Goal: Task Accomplishment & Management: Manage account settings

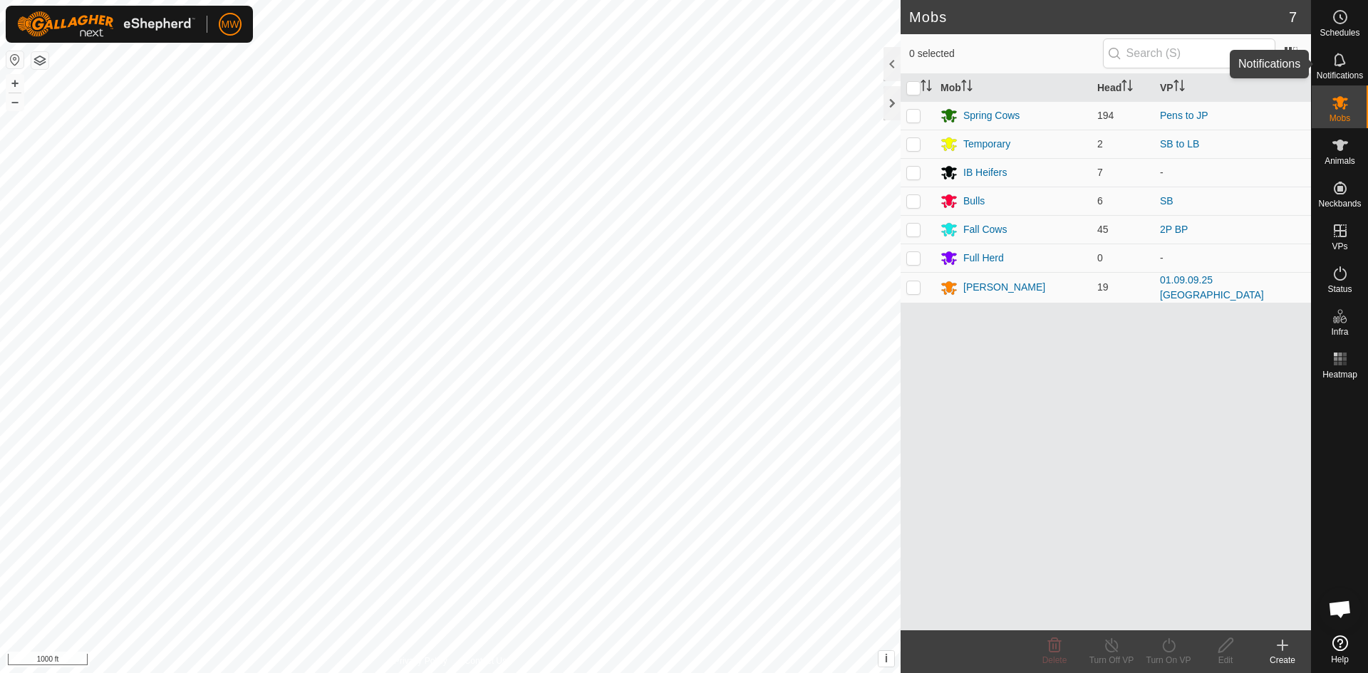
click at [1347, 66] on icon at bounding box center [1339, 59] width 17 height 17
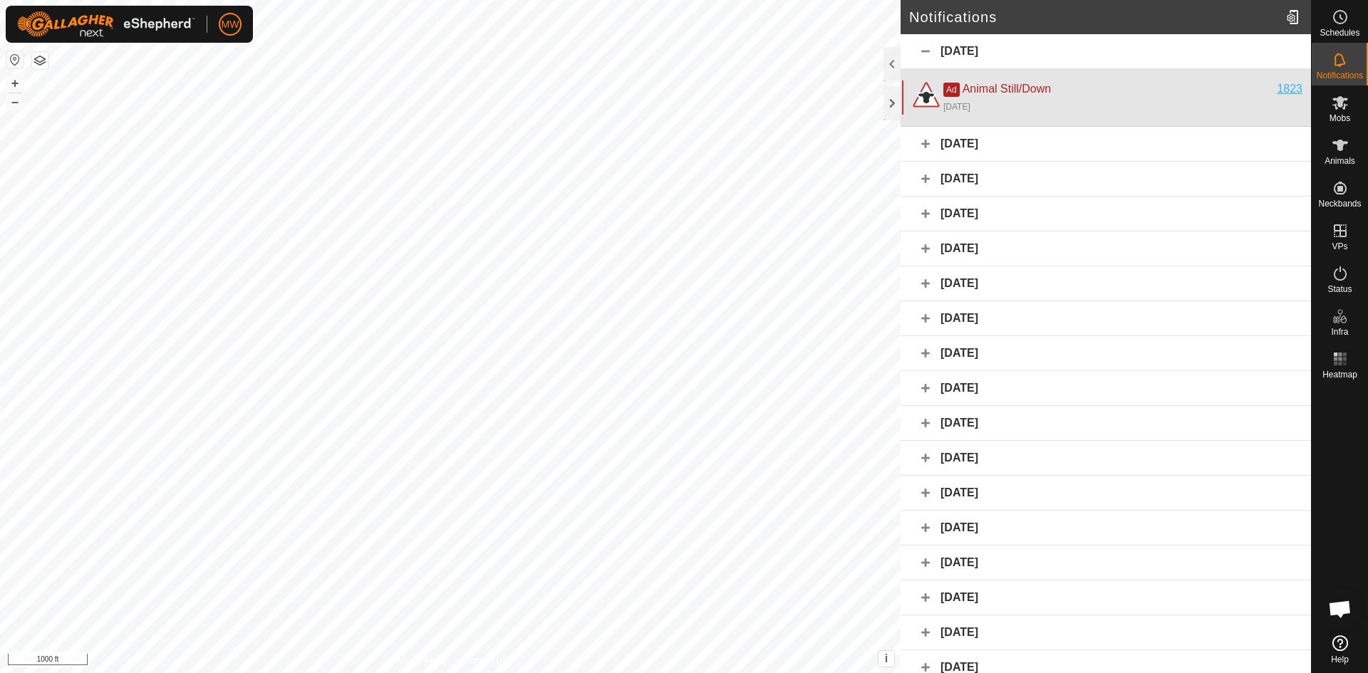
click at [1281, 93] on div "1823" at bounding box center [1290, 88] width 26 height 17
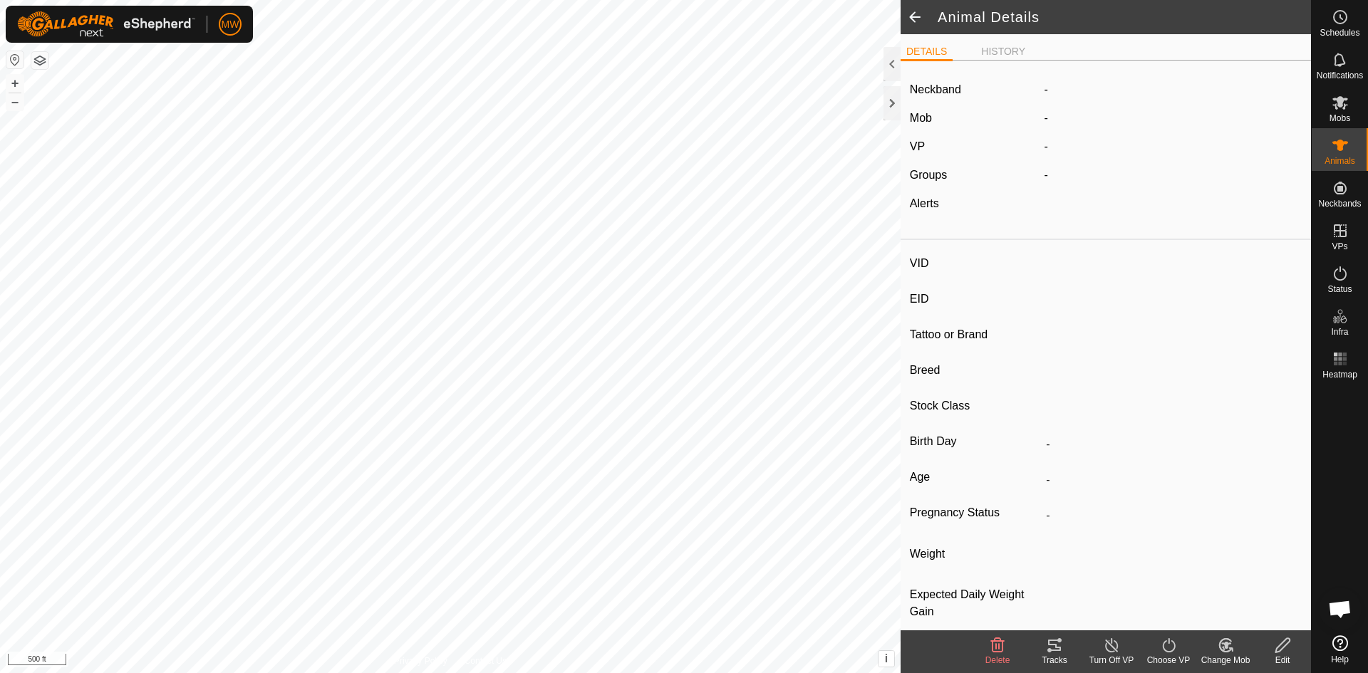
type input "1823"
type input "840003224268291"
type input "-"
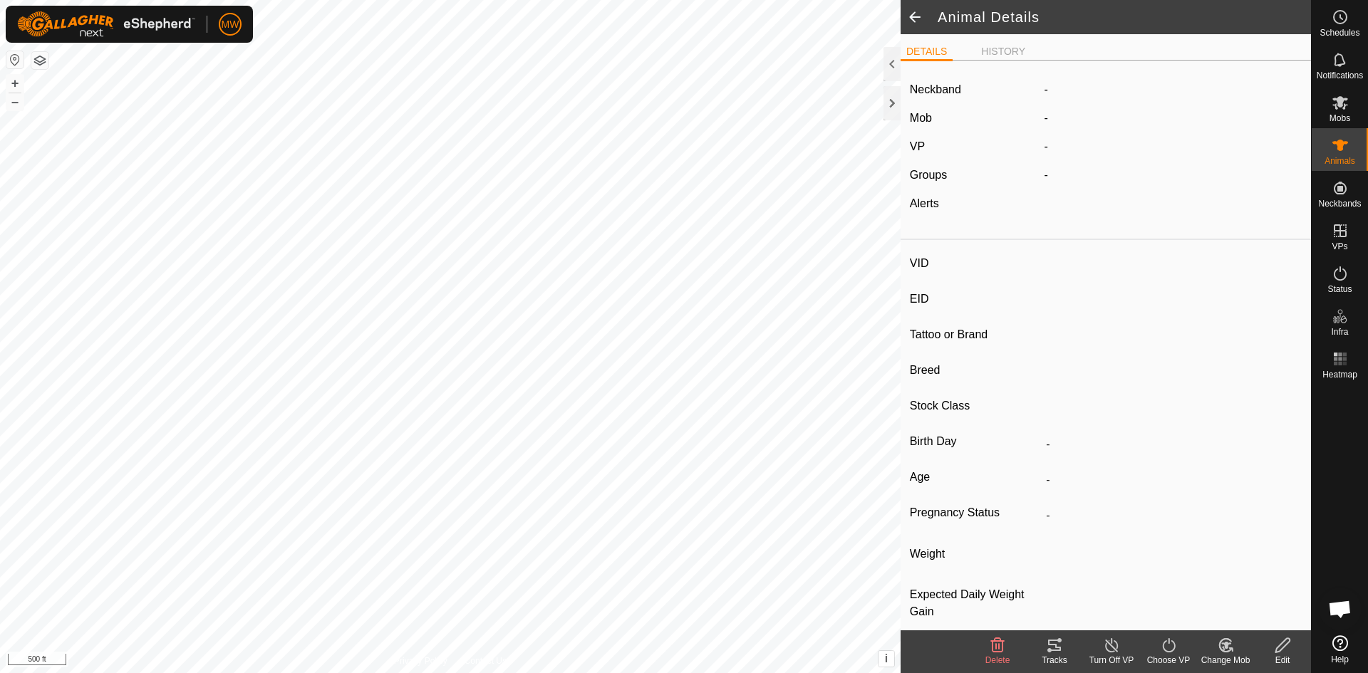
type input "-"
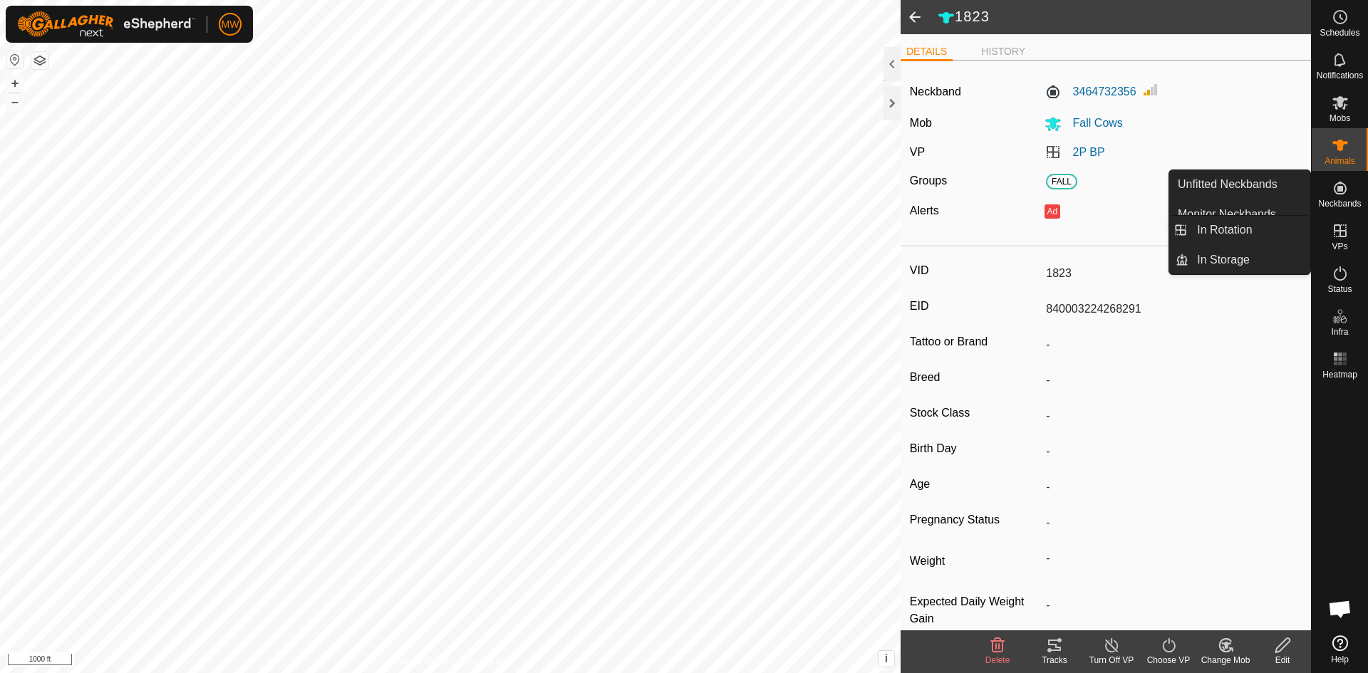
click at [1340, 229] on icon at bounding box center [1339, 230] width 13 height 13
click at [1213, 221] on link "In Rotation" at bounding box center [1249, 230] width 122 height 28
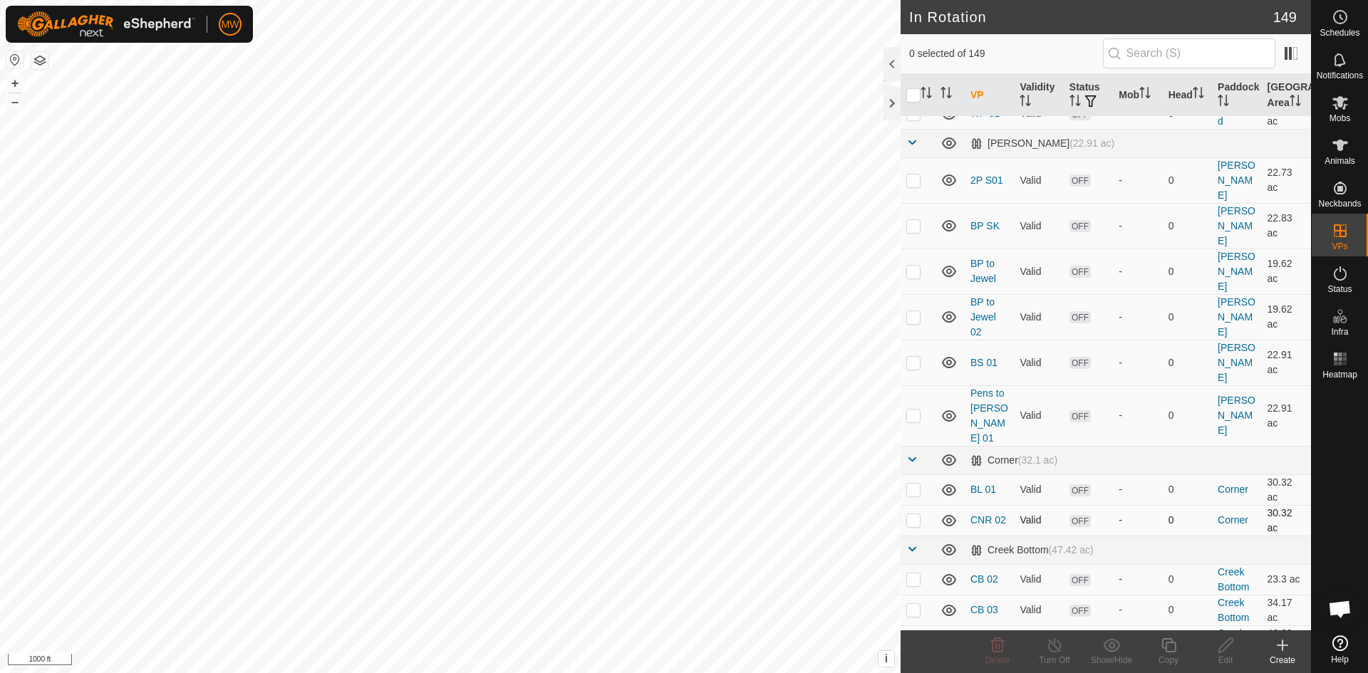
scroll to position [142, 0]
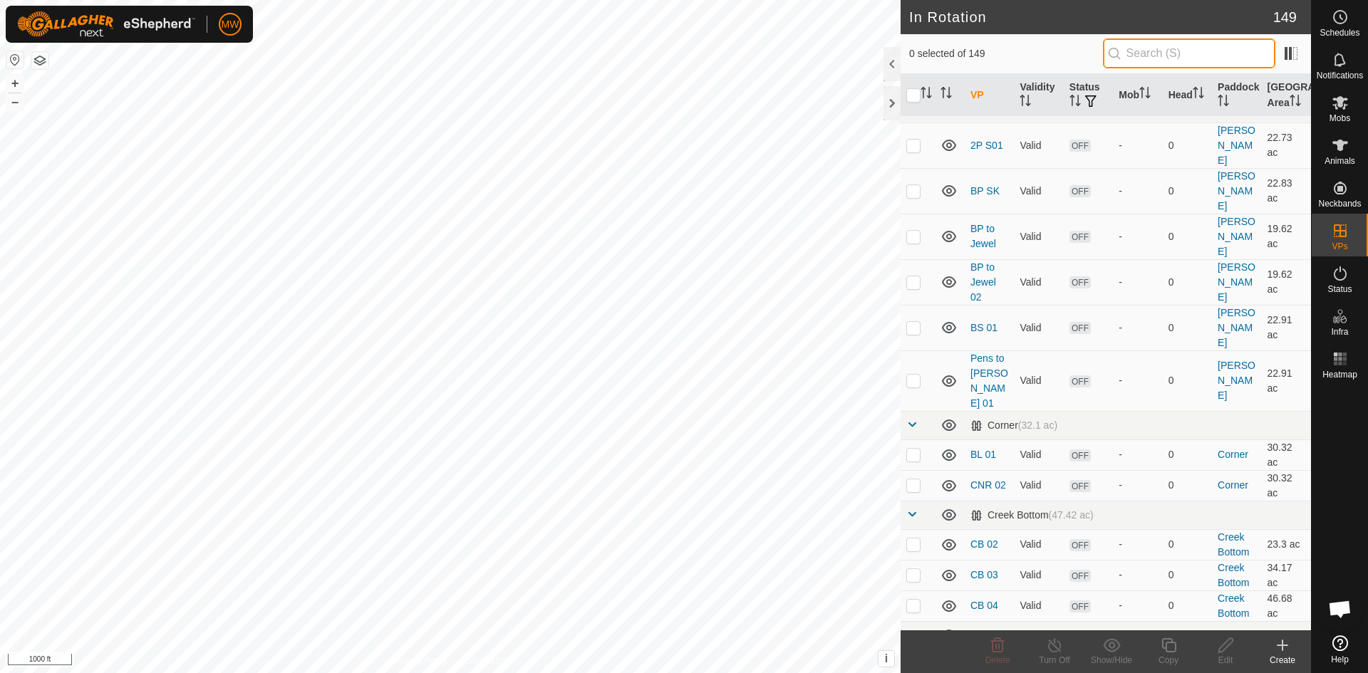
click at [1188, 52] on input "text" at bounding box center [1189, 53] width 172 height 30
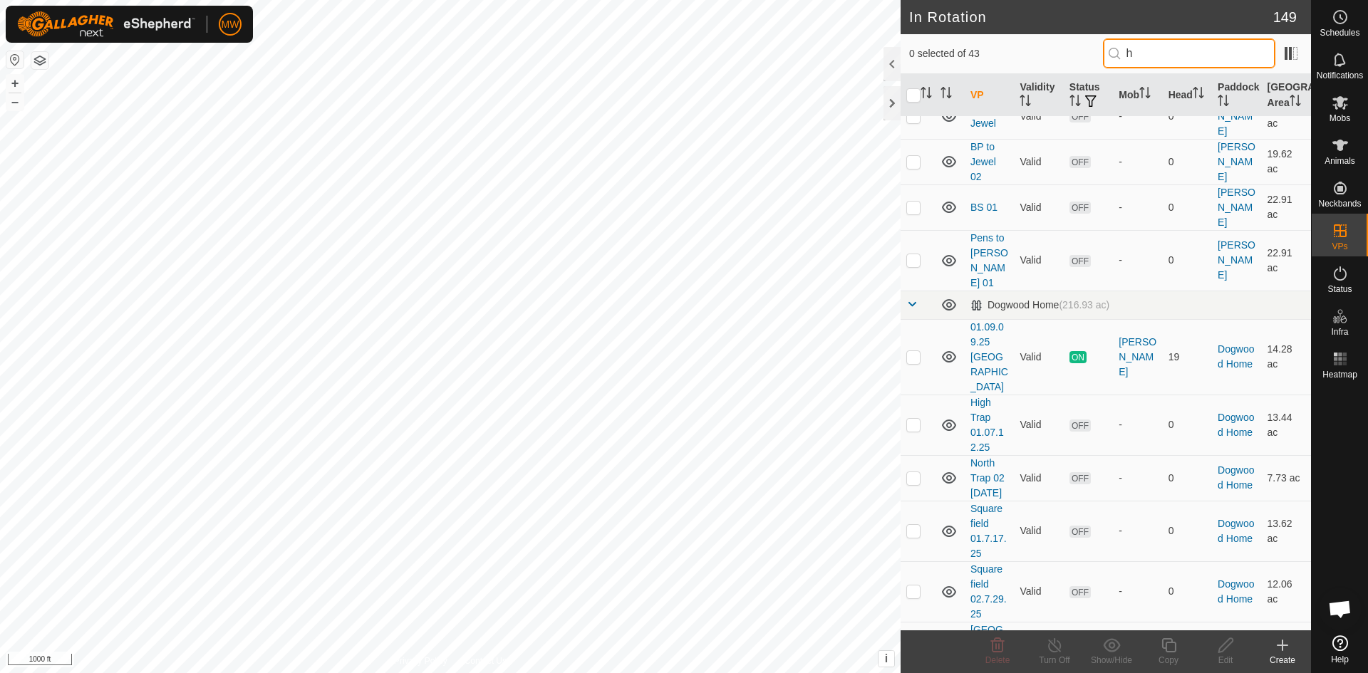
scroll to position [0, 0]
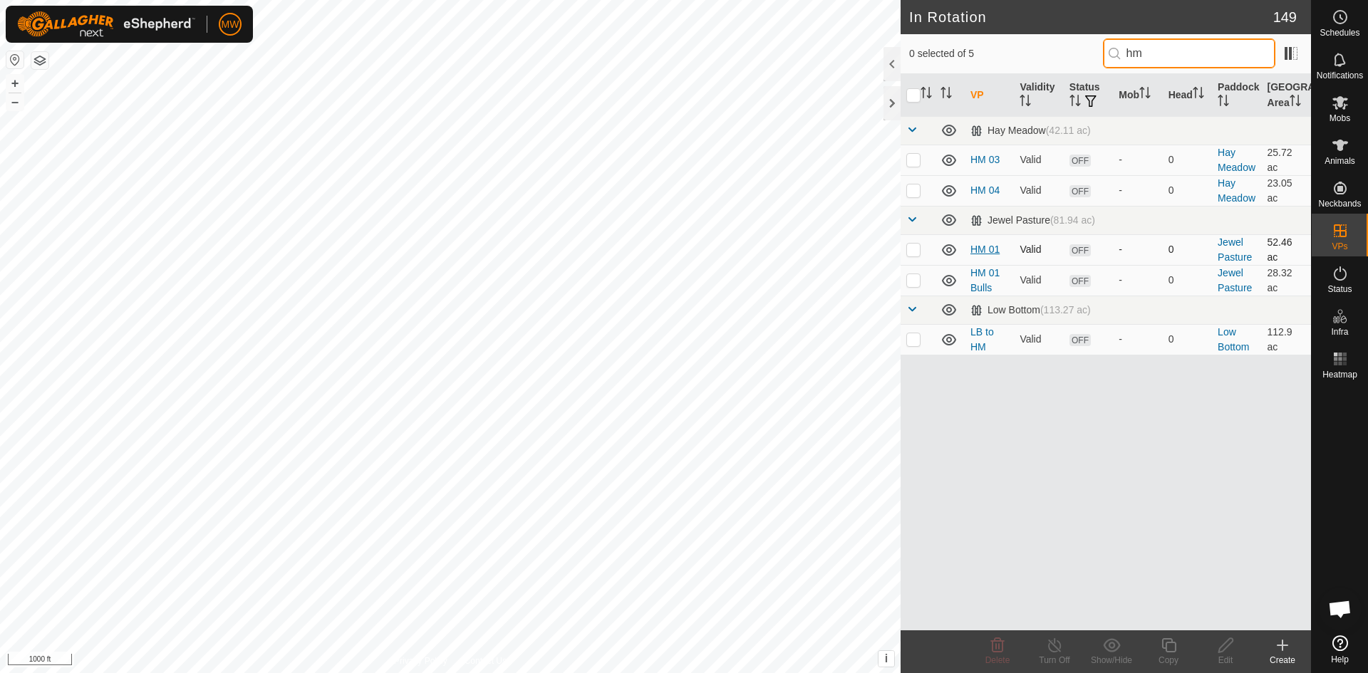
type input "hm"
click at [984, 249] on link "HM 01" at bounding box center [984, 249] width 29 height 11
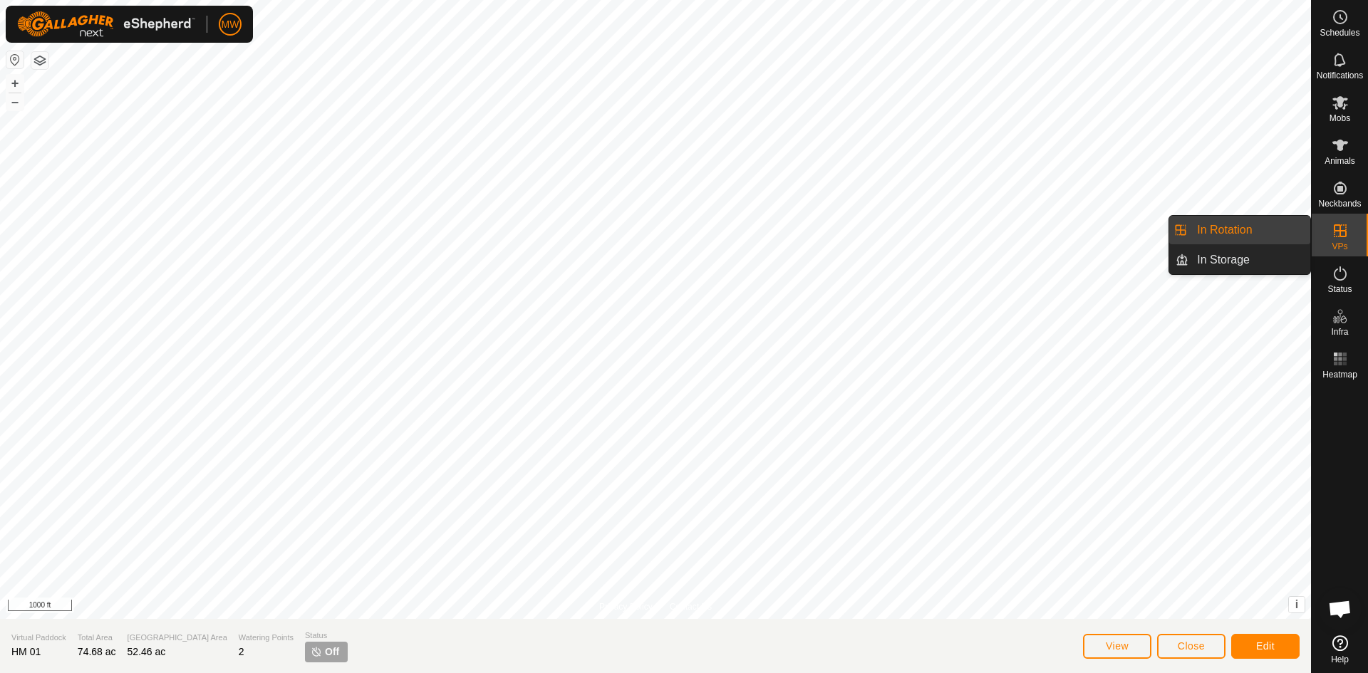
click at [1234, 229] on link "In Rotation" at bounding box center [1249, 230] width 122 height 28
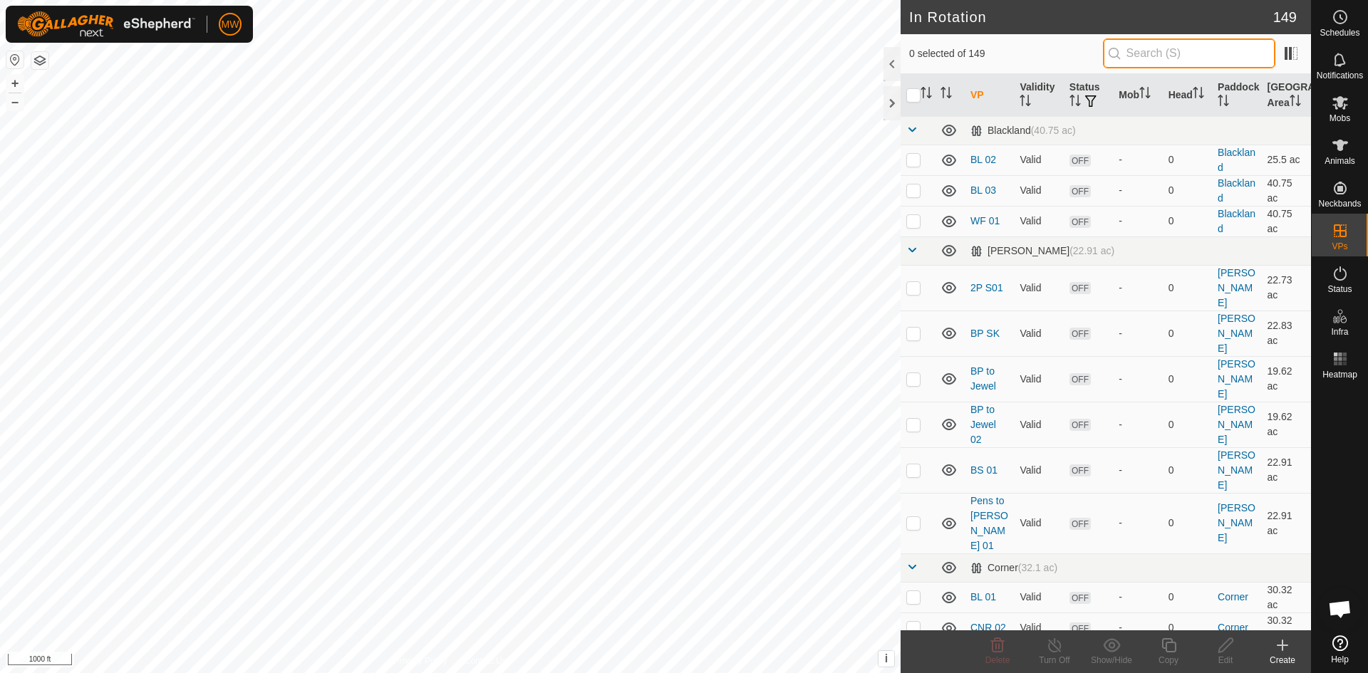
click at [1133, 53] on input "text" at bounding box center [1189, 53] width 172 height 30
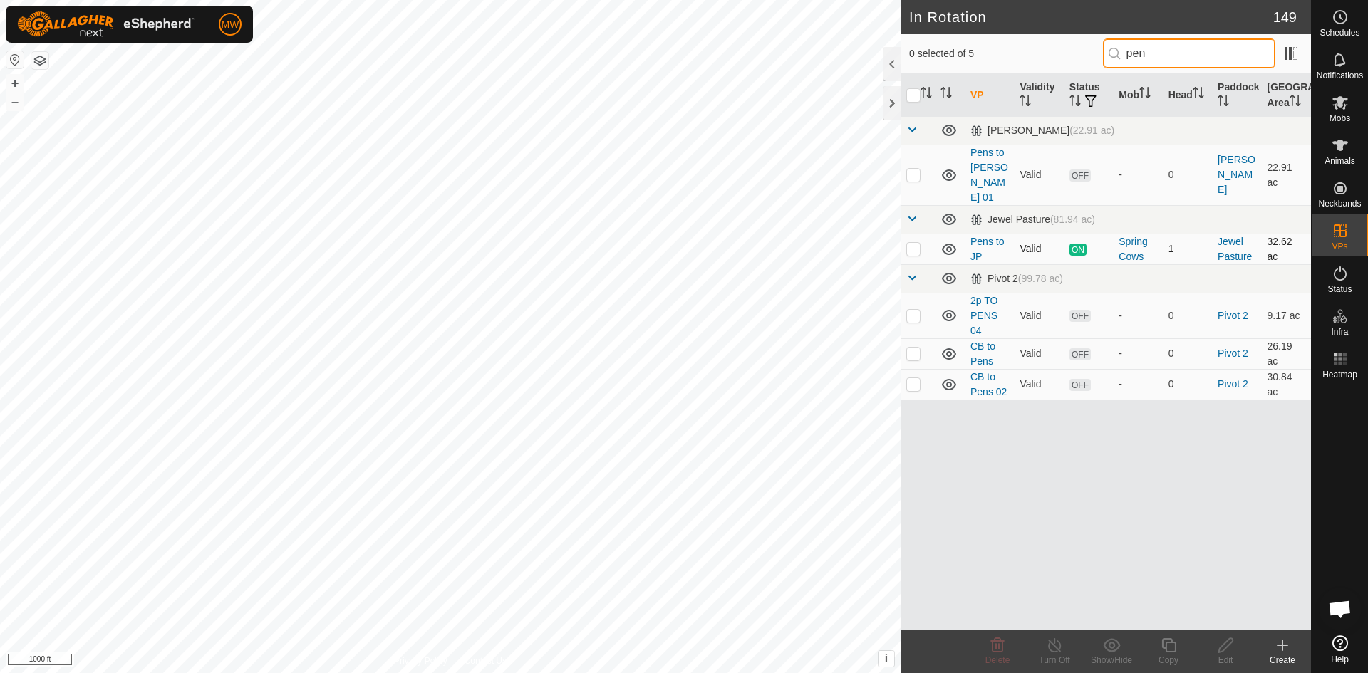
type input "pen"
click at [977, 236] on link "Pens to JP" at bounding box center [986, 249] width 33 height 26
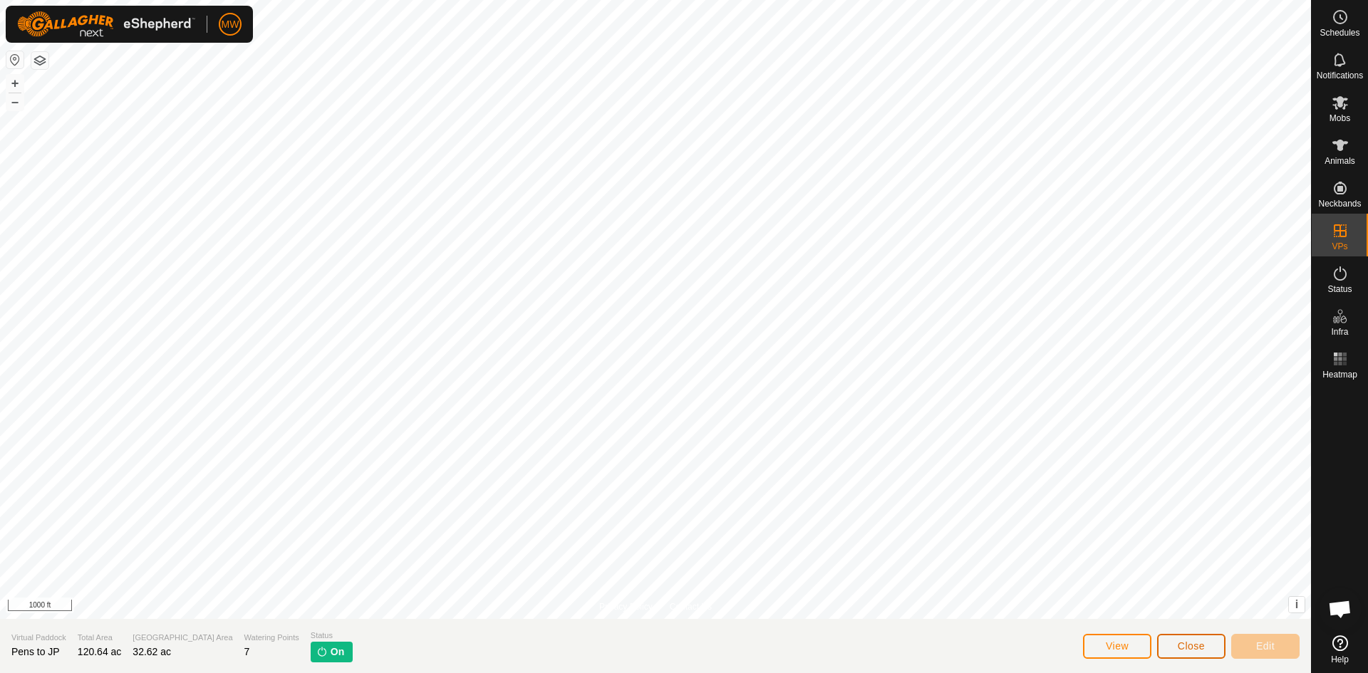
click at [1195, 655] on button "Close" at bounding box center [1191, 646] width 68 height 25
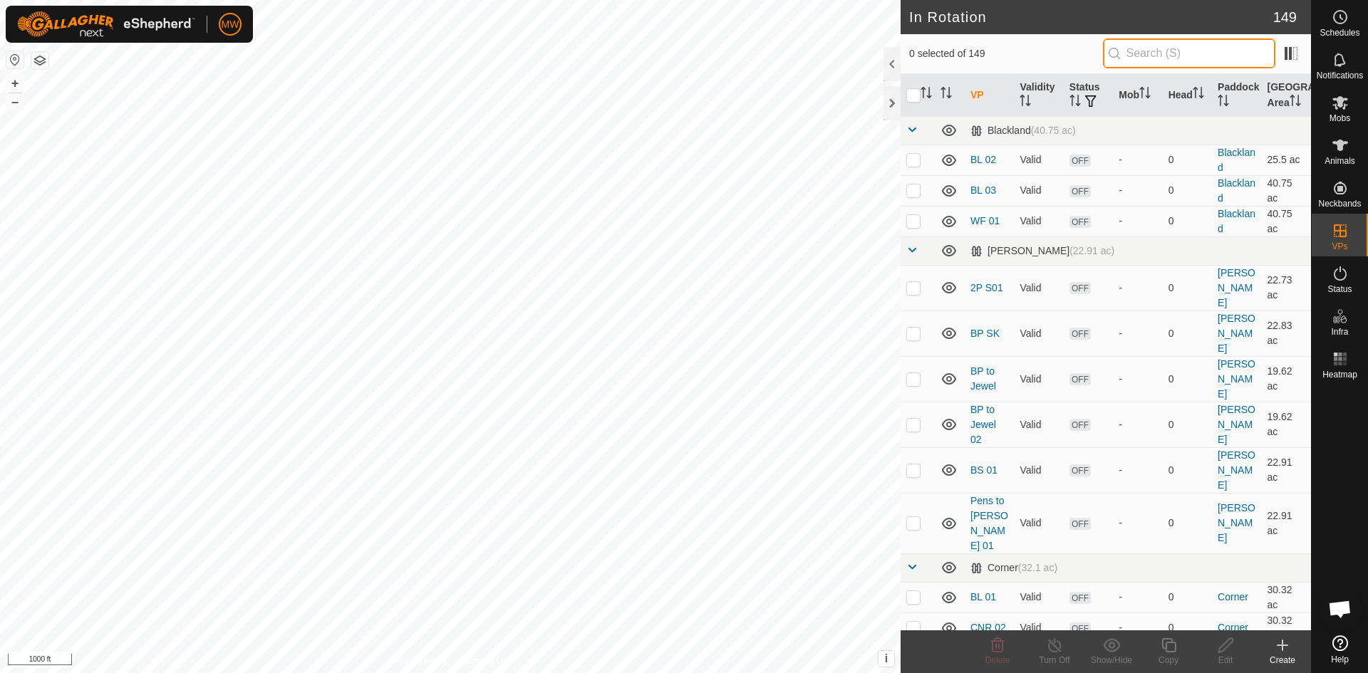
click at [1183, 60] on input "text" at bounding box center [1189, 53] width 172 height 30
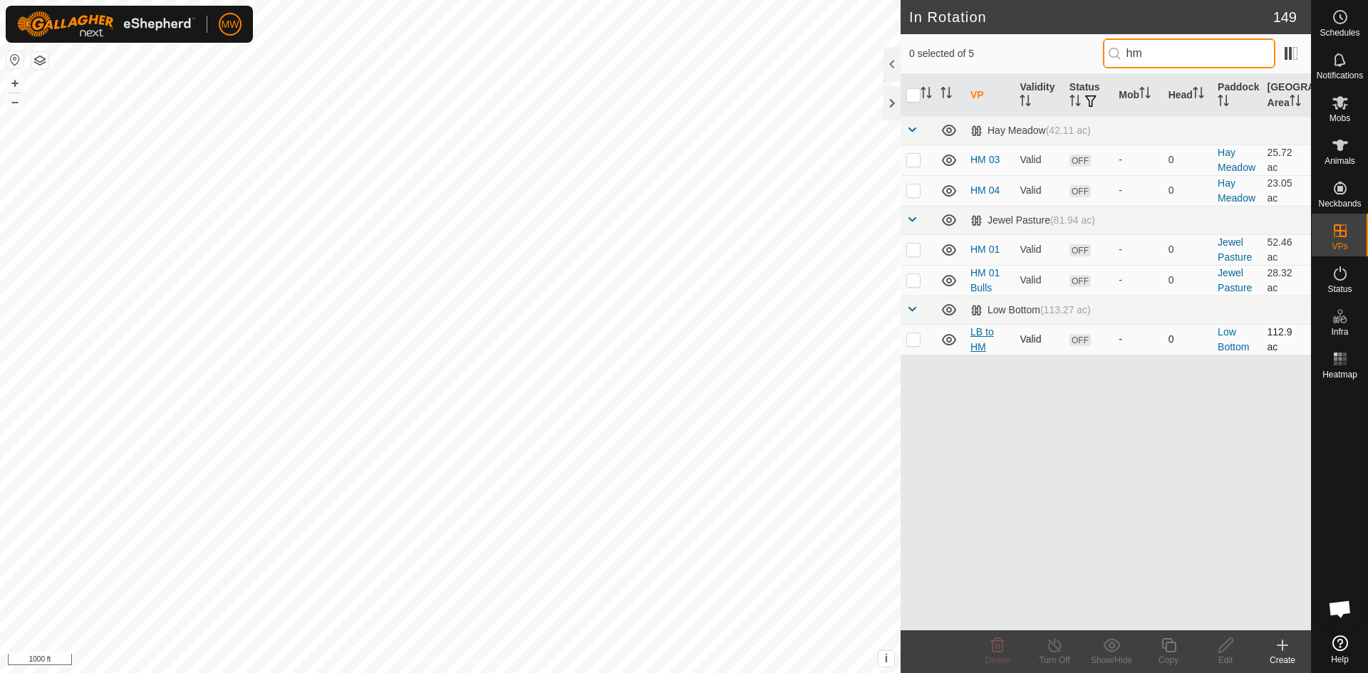
type input "hm"
click at [978, 350] on link "LB to HM" at bounding box center [982, 339] width 24 height 26
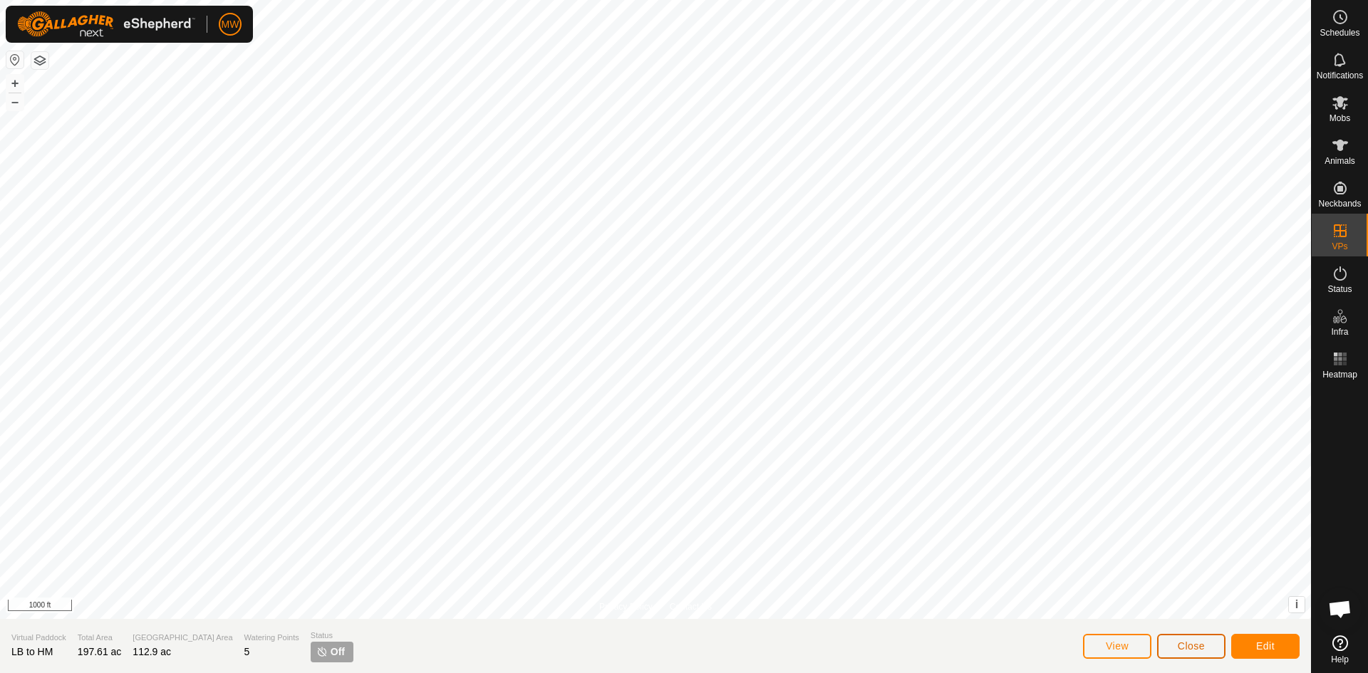
click at [1194, 643] on span "Close" at bounding box center [1190, 645] width 27 height 11
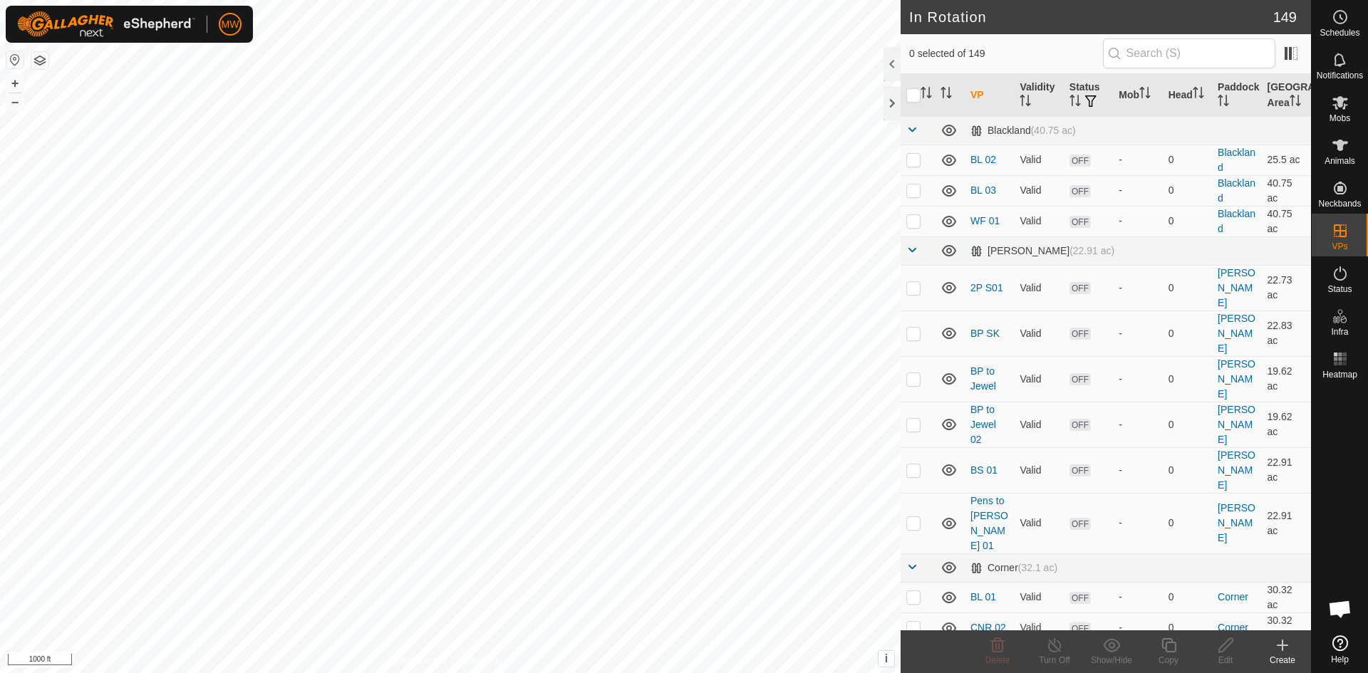
click at [1284, 648] on icon at bounding box center [1282, 645] width 17 height 17
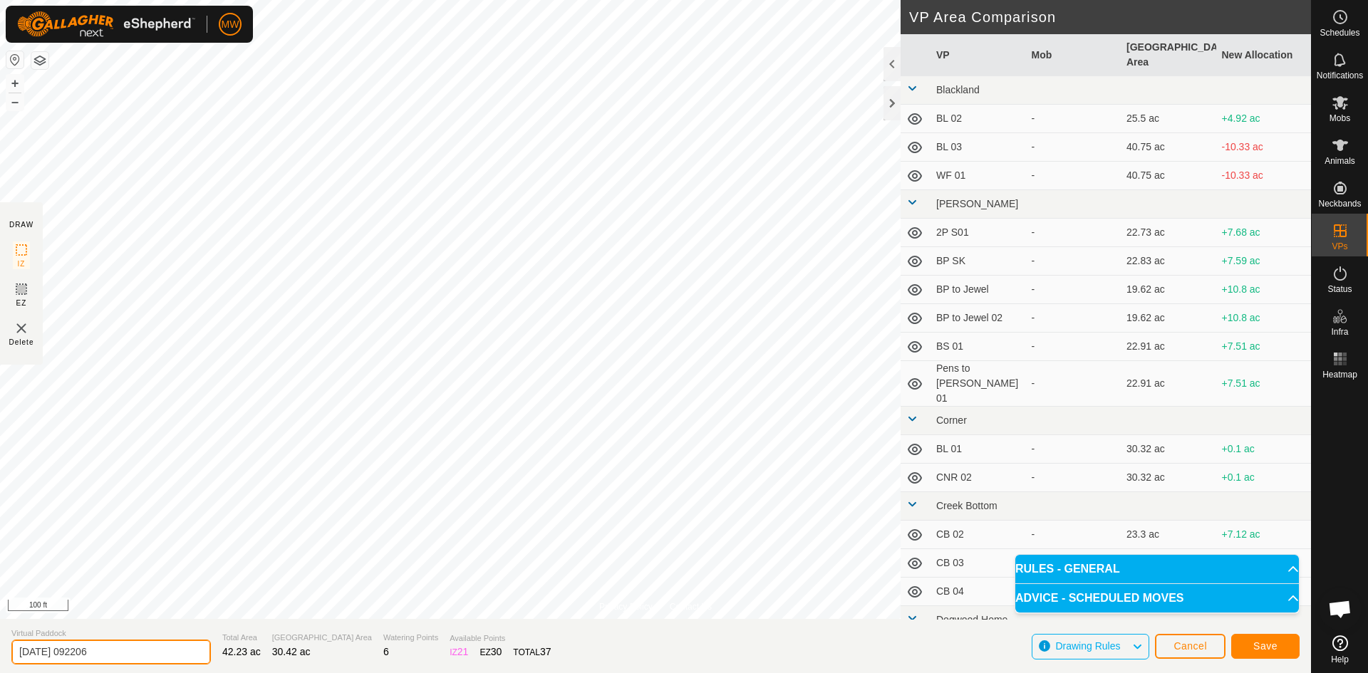
drag, startPoint x: 110, startPoint y: 652, endPoint x: 0, endPoint y: 657, distance: 110.5
click at [0, 657] on section "Virtual Paddock [DATE] 092206 Total Area 42.23 ac Grazing Area 30.42 ac Waterin…" at bounding box center [655, 646] width 1311 height 54
type input "JP HM01"
click at [1265, 644] on span "Save" at bounding box center [1265, 645] width 24 height 11
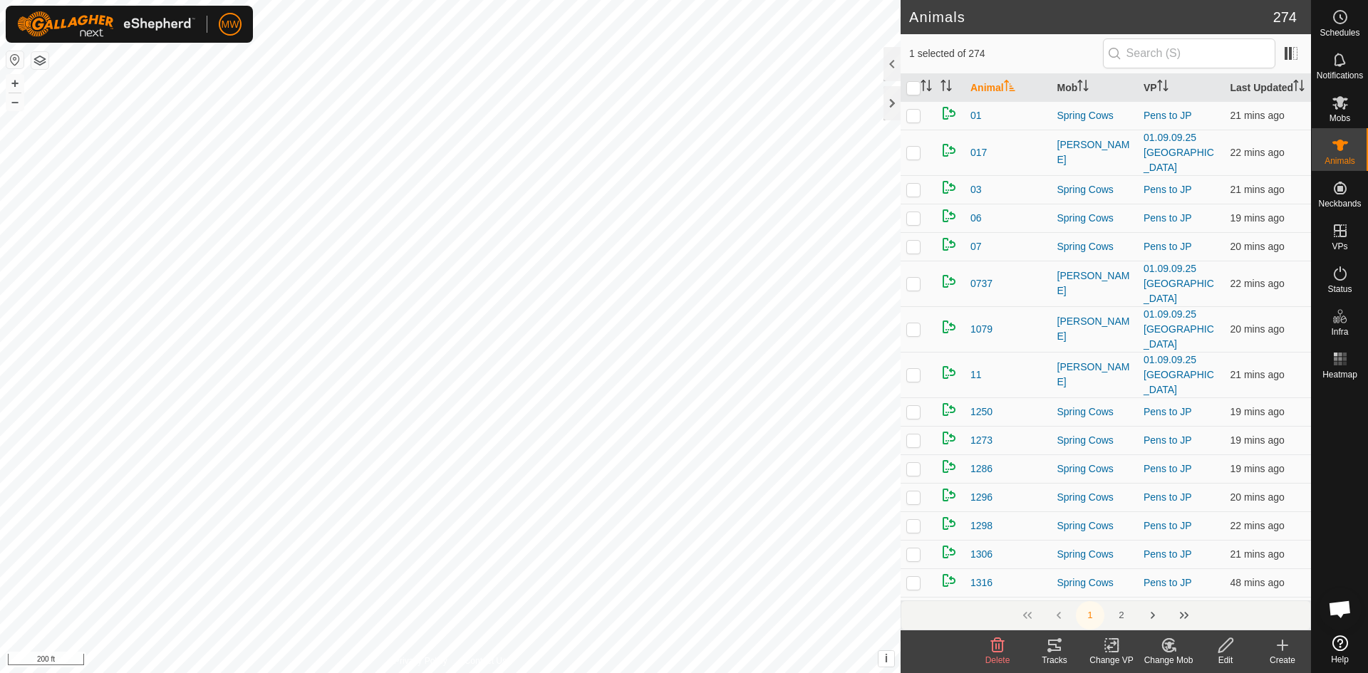
click at [1165, 648] on icon at bounding box center [1169, 645] width 18 height 17
click at [1189, 579] on link "Choose Mob..." at bounding box center [1210, 584] width 141 height 28
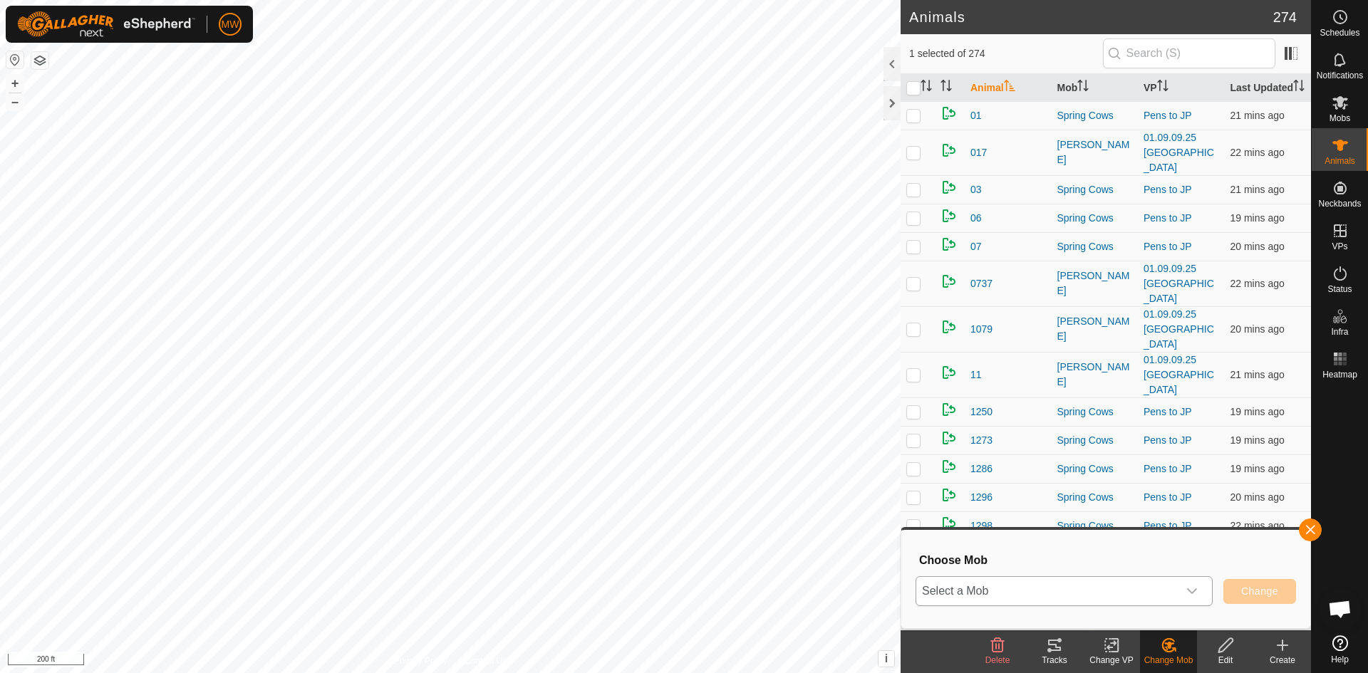
click at [1170, 588] on span "Select a Mob" at bounding box center [1046, 591] width 261 height 28
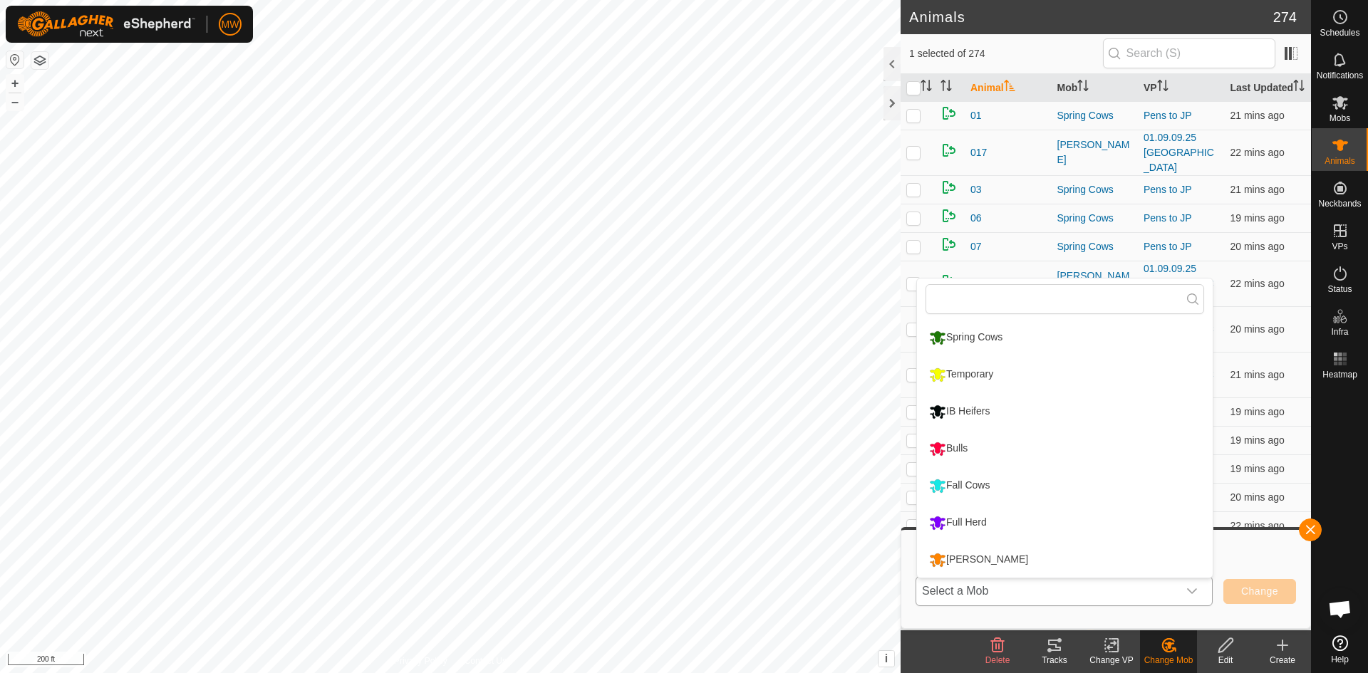
click at [952, 336] on li "Spring Cows" at bounding box center [1065, 338] width 296 height 36
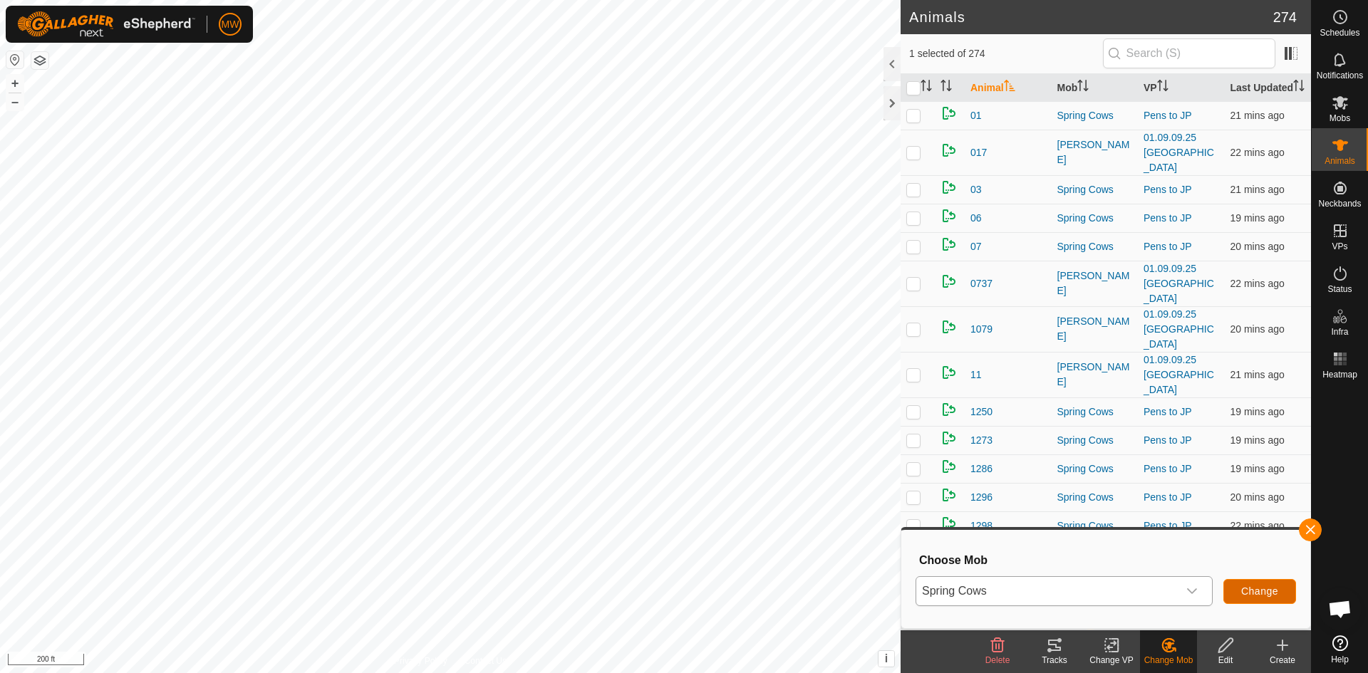
click at [1279, 583] on button "Change" at bounding box center [1259, 591] width 73 height 25
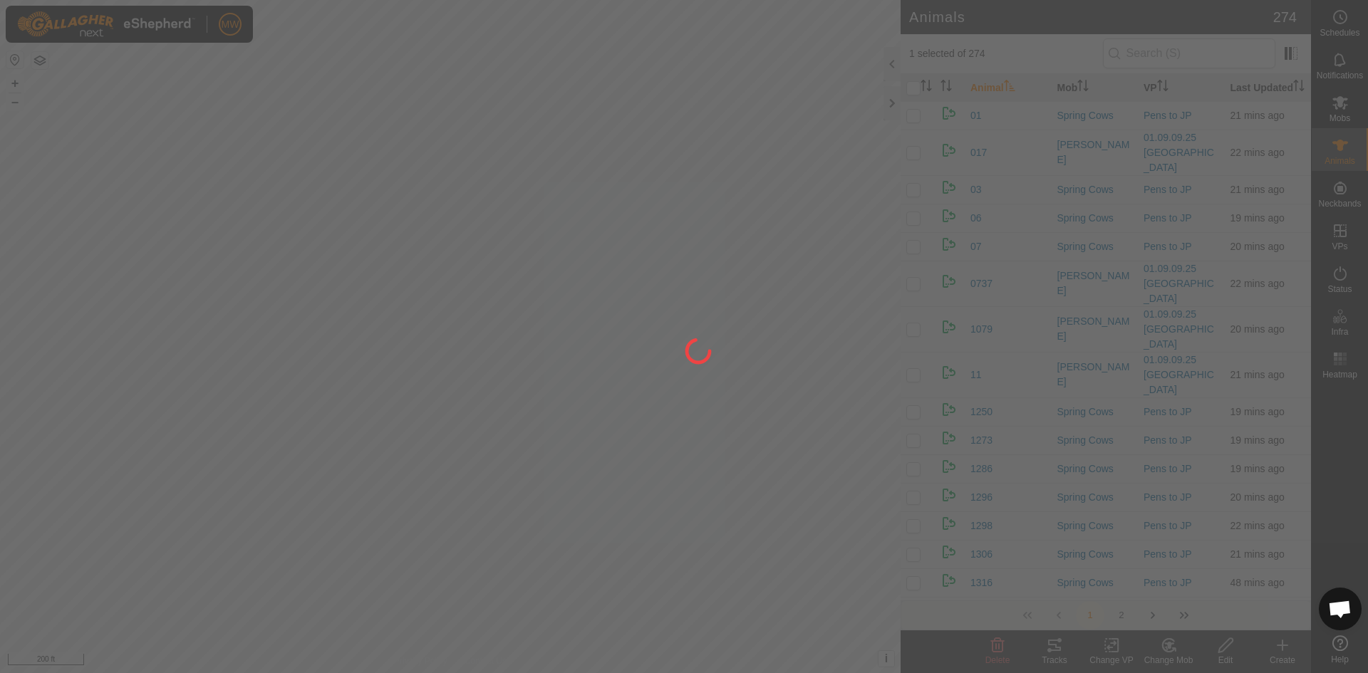
checkbox input "false"
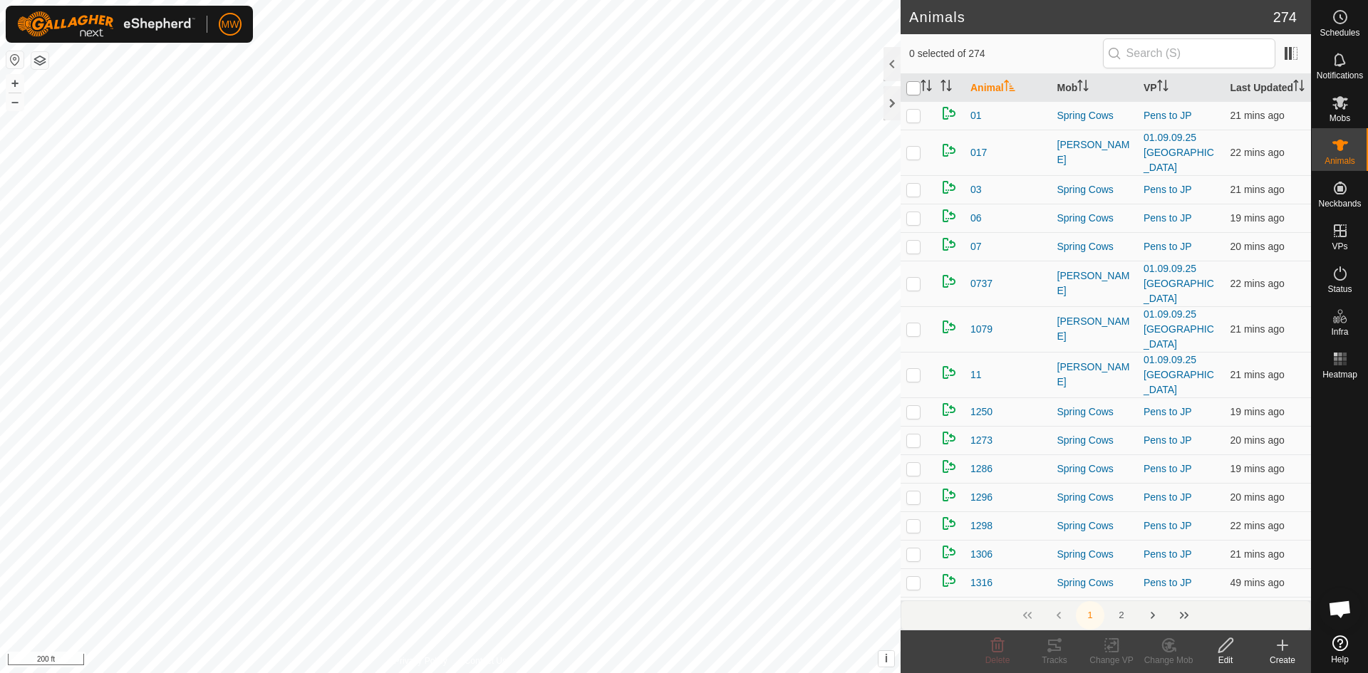
click at [913, 95] on input "checkbox" at bounding box center [913, 88] width 14 height 14
checkbox input "true"
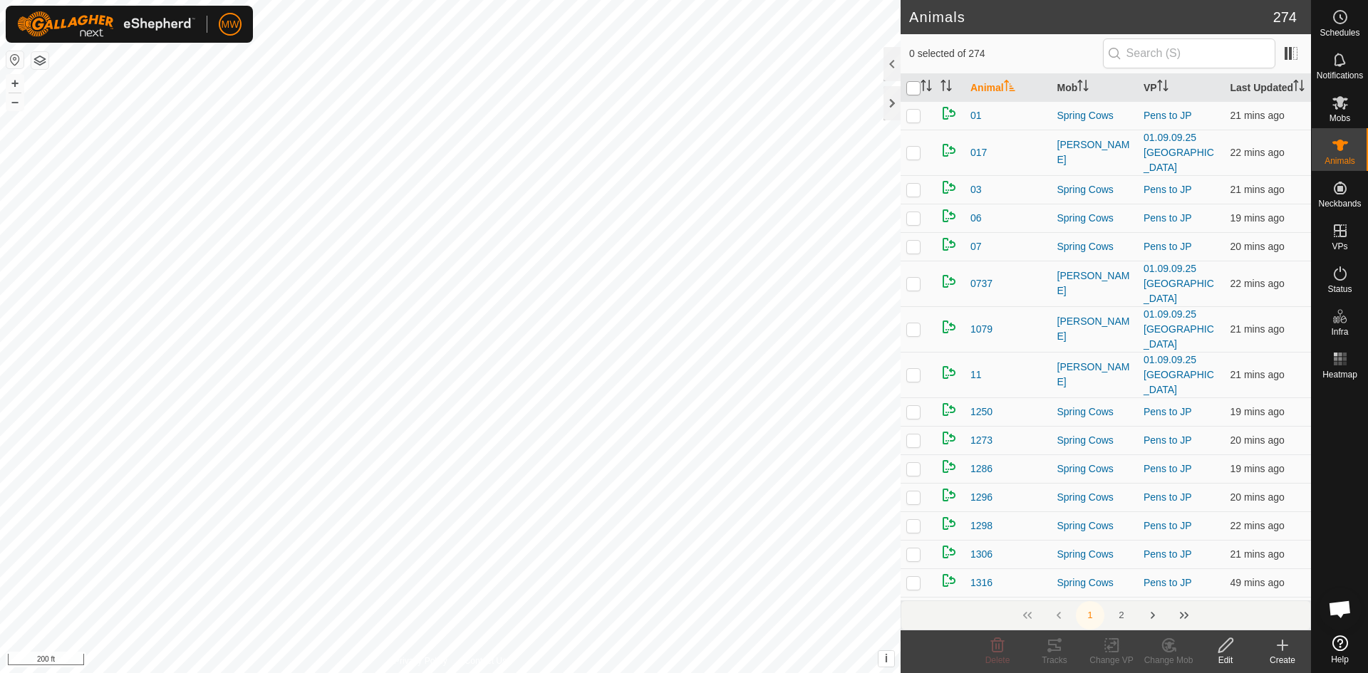
checkbox input "true"
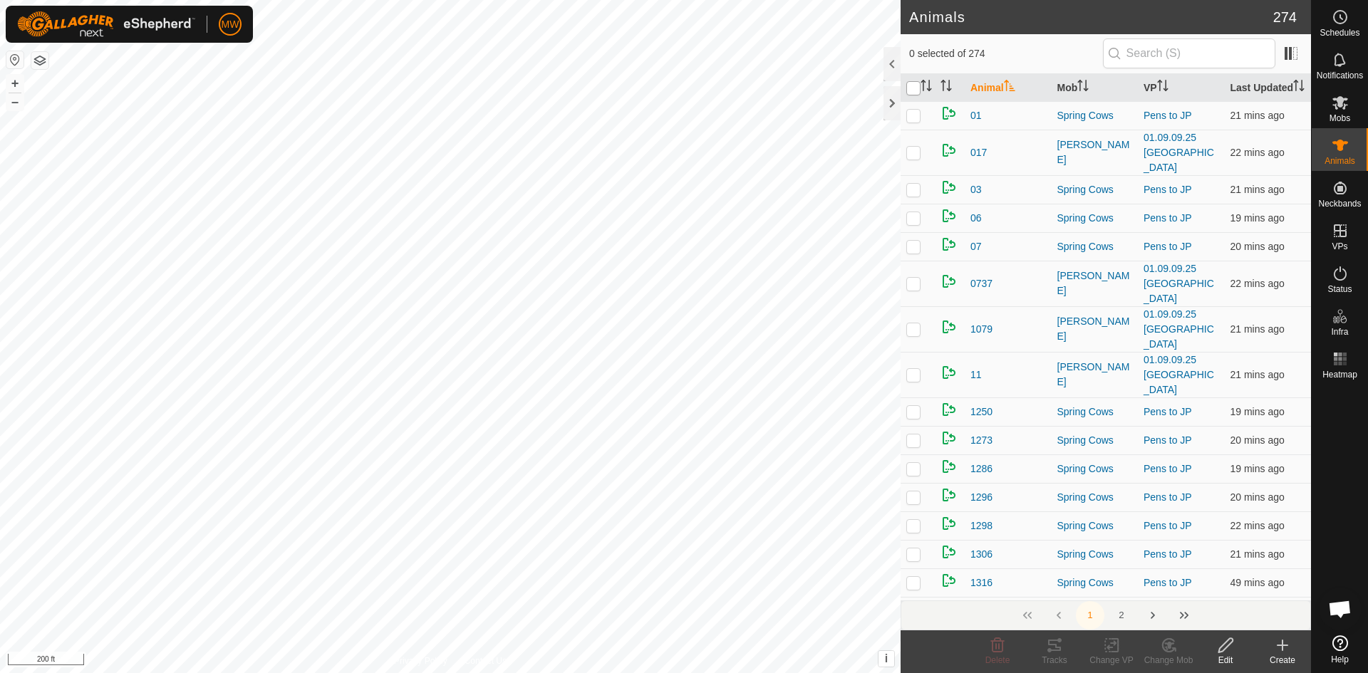
checkbox input "true"
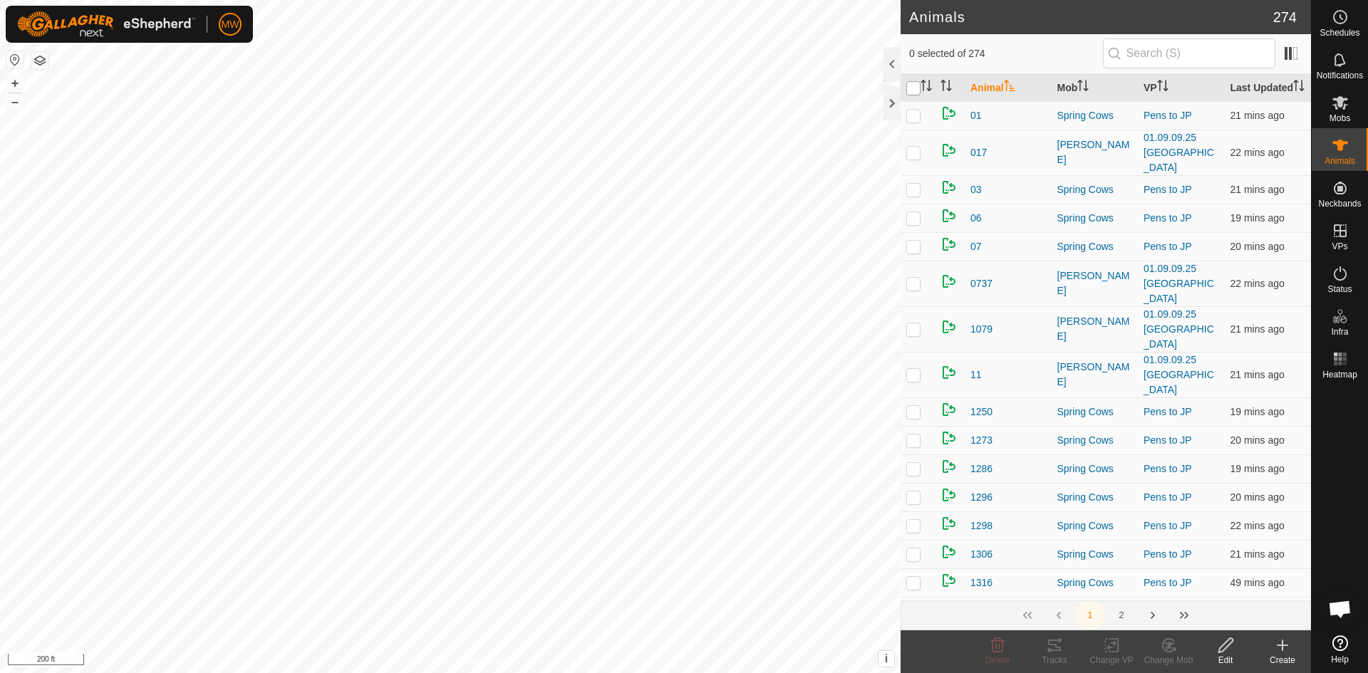
checkbox input "true"
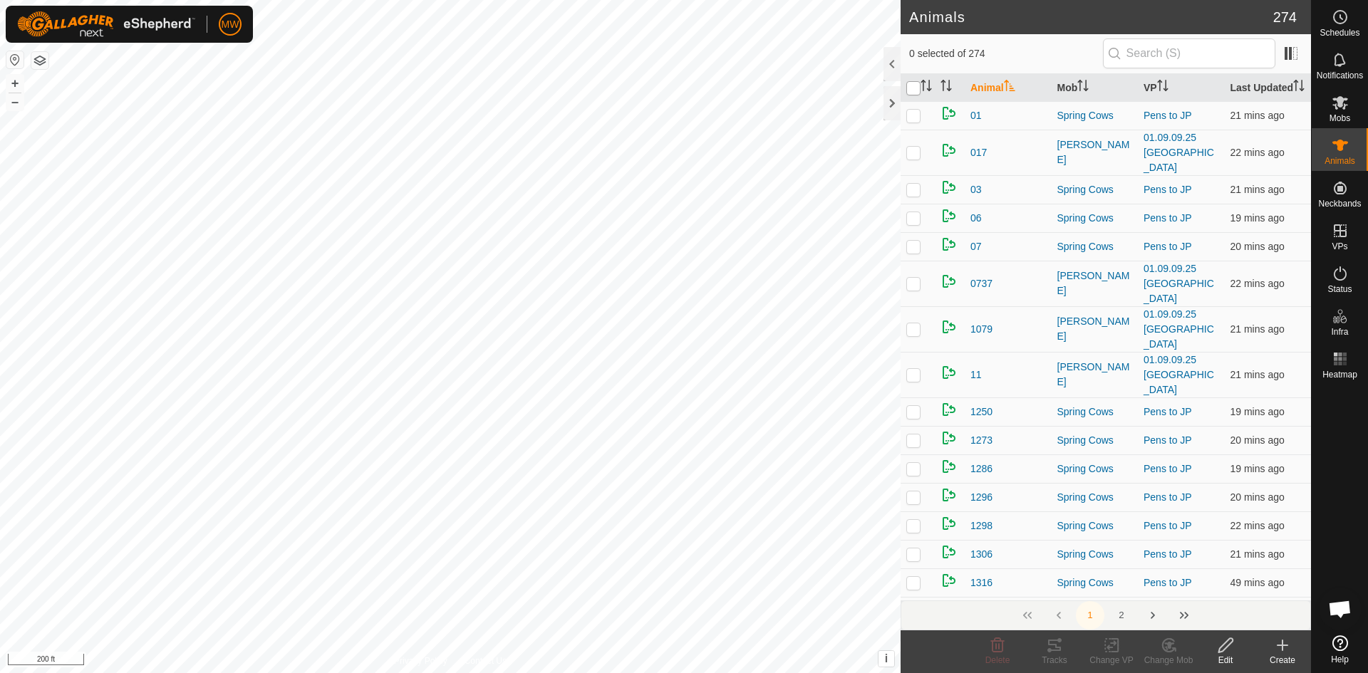
checkbox input "true"
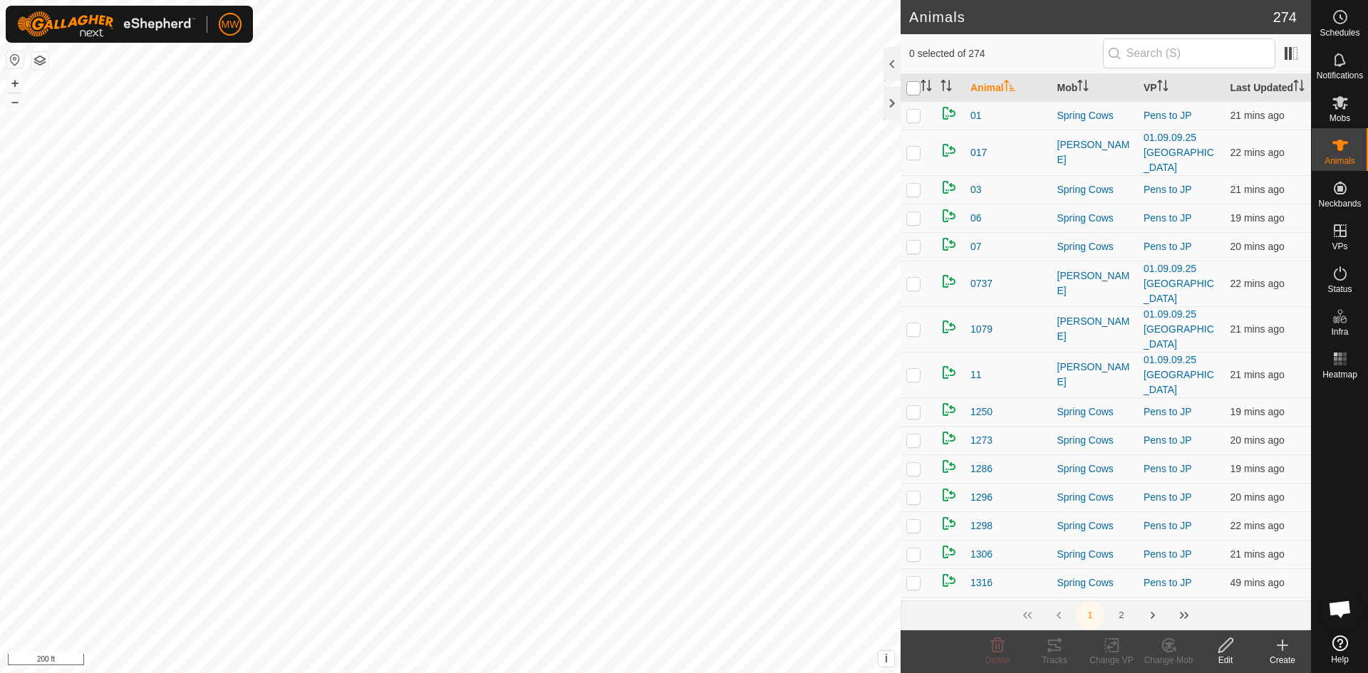
checkbox input "true"
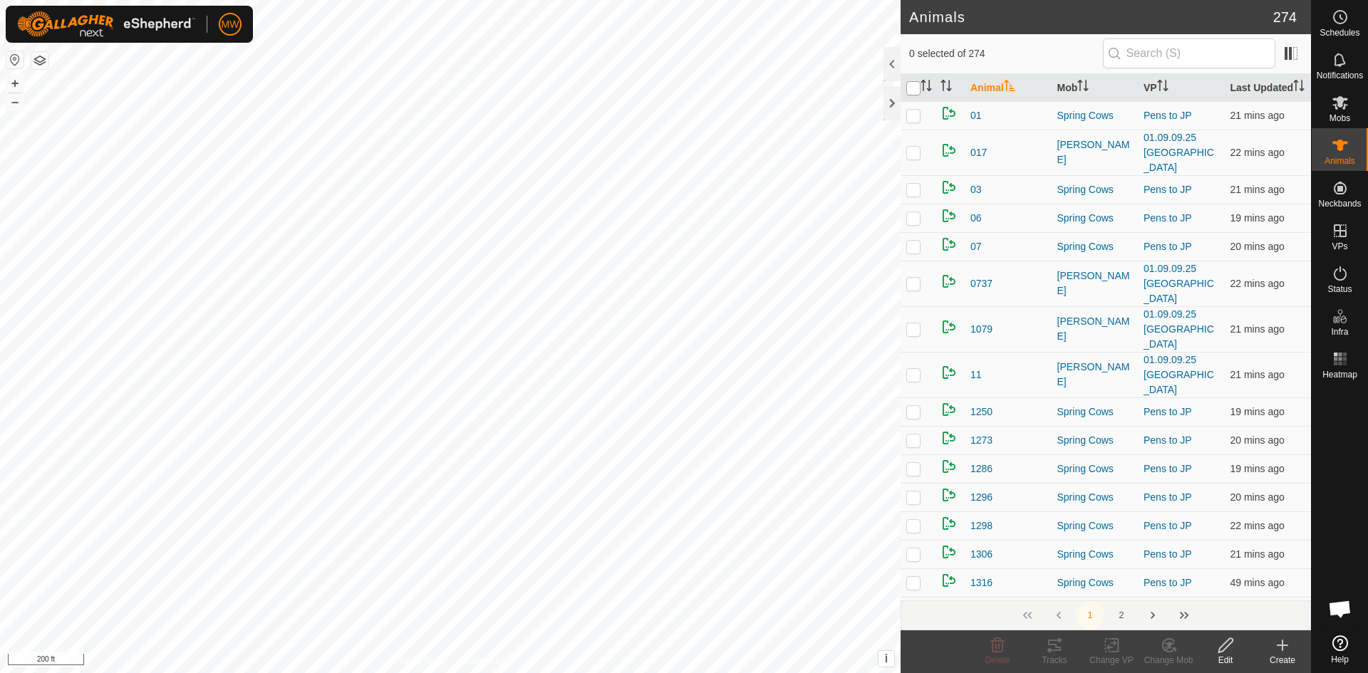
checkbox input "true"
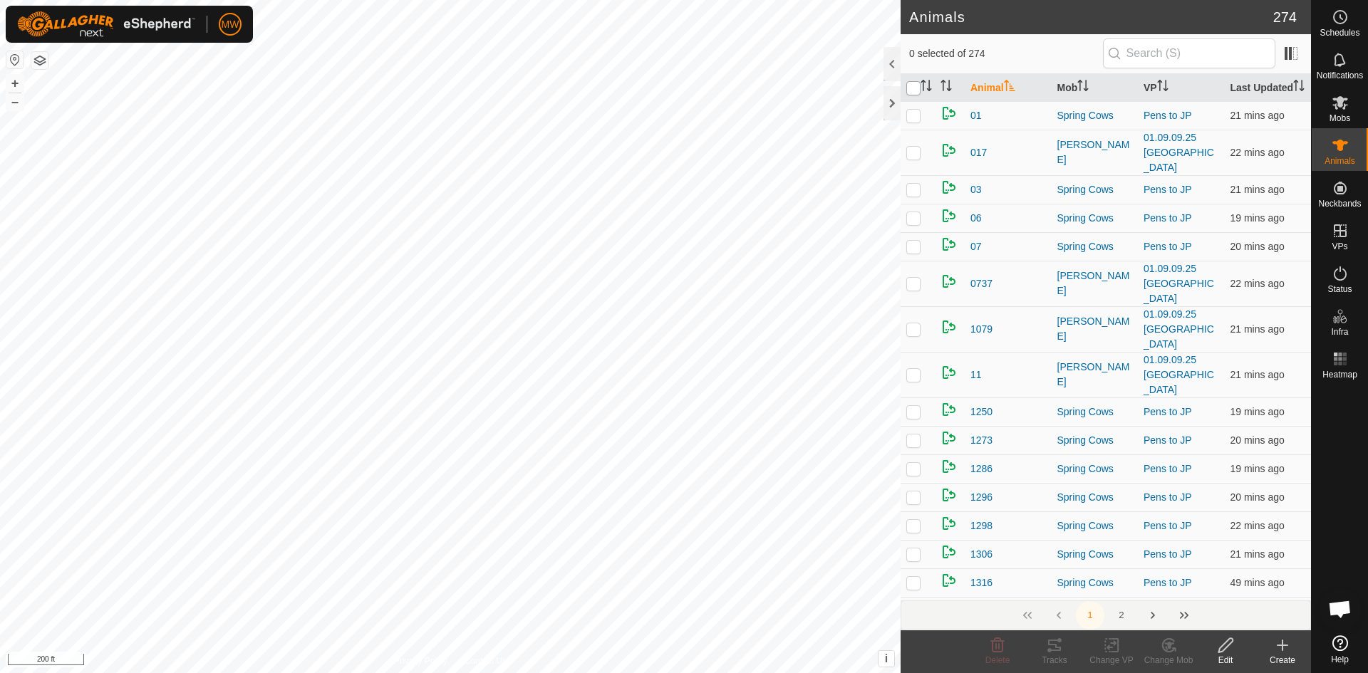
checkbox input "true"
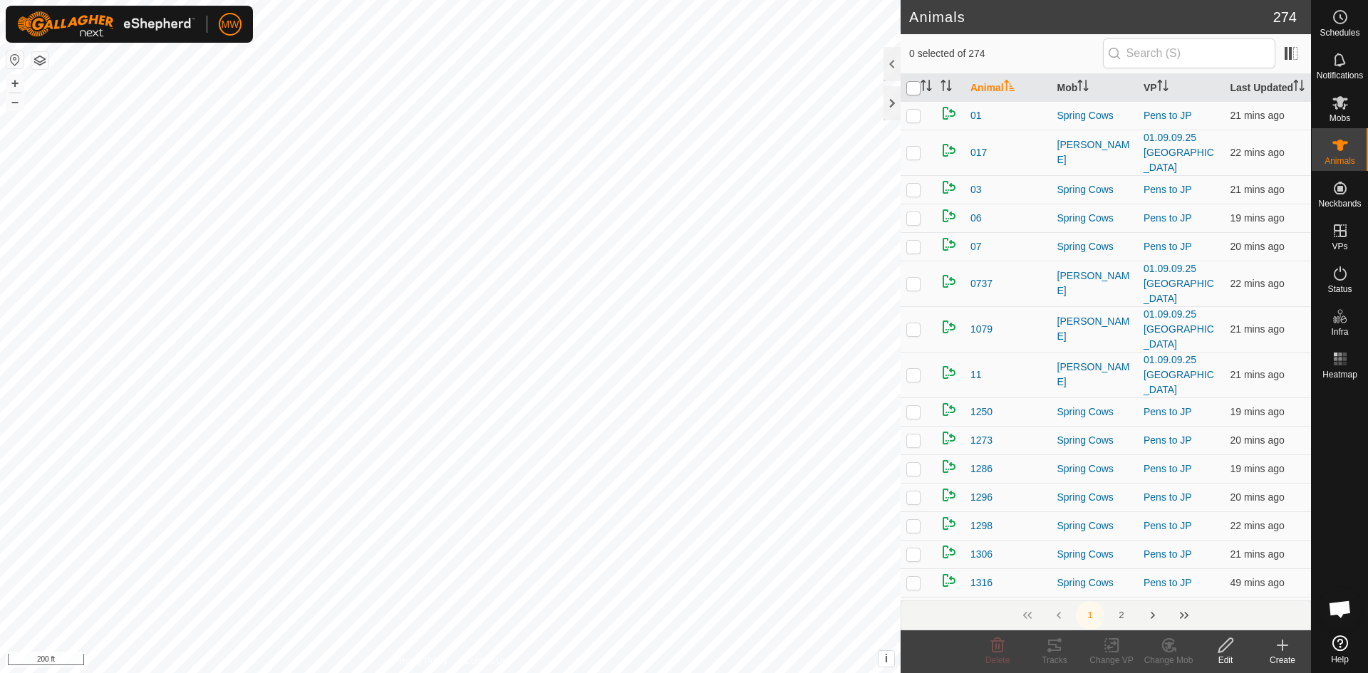
checkbox input "true"
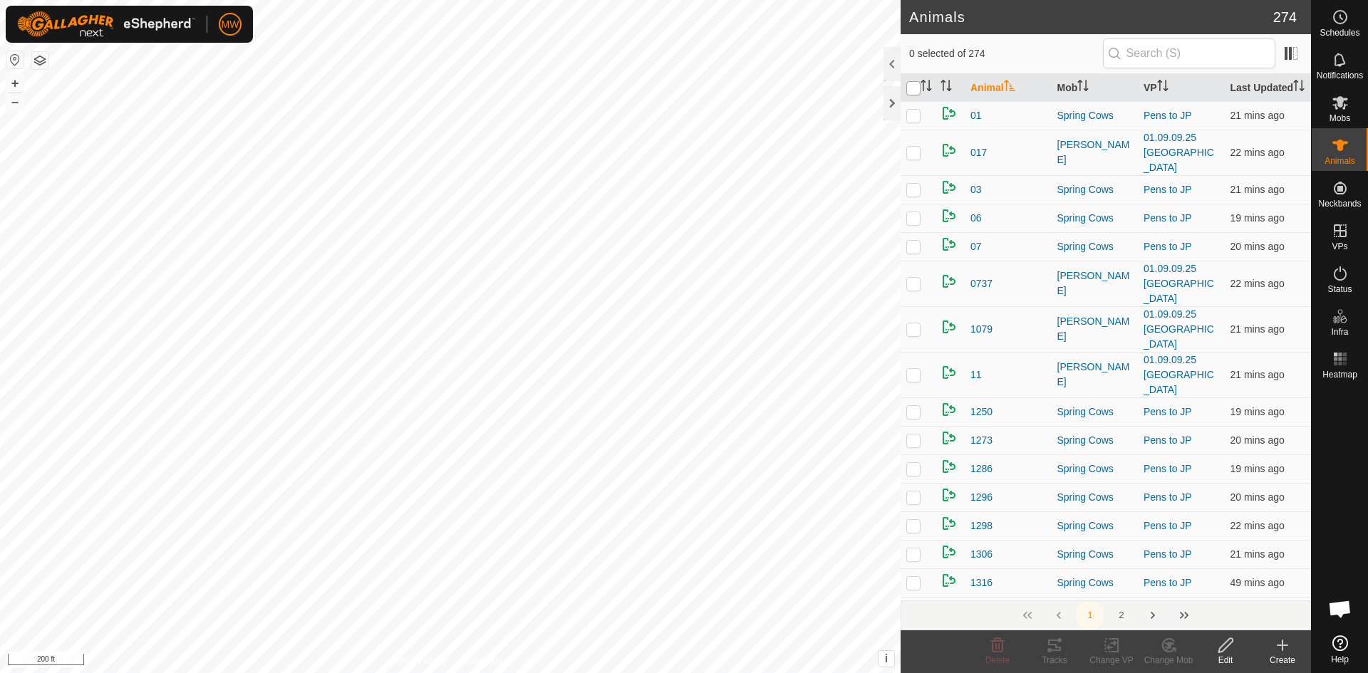
checkbox input "true"
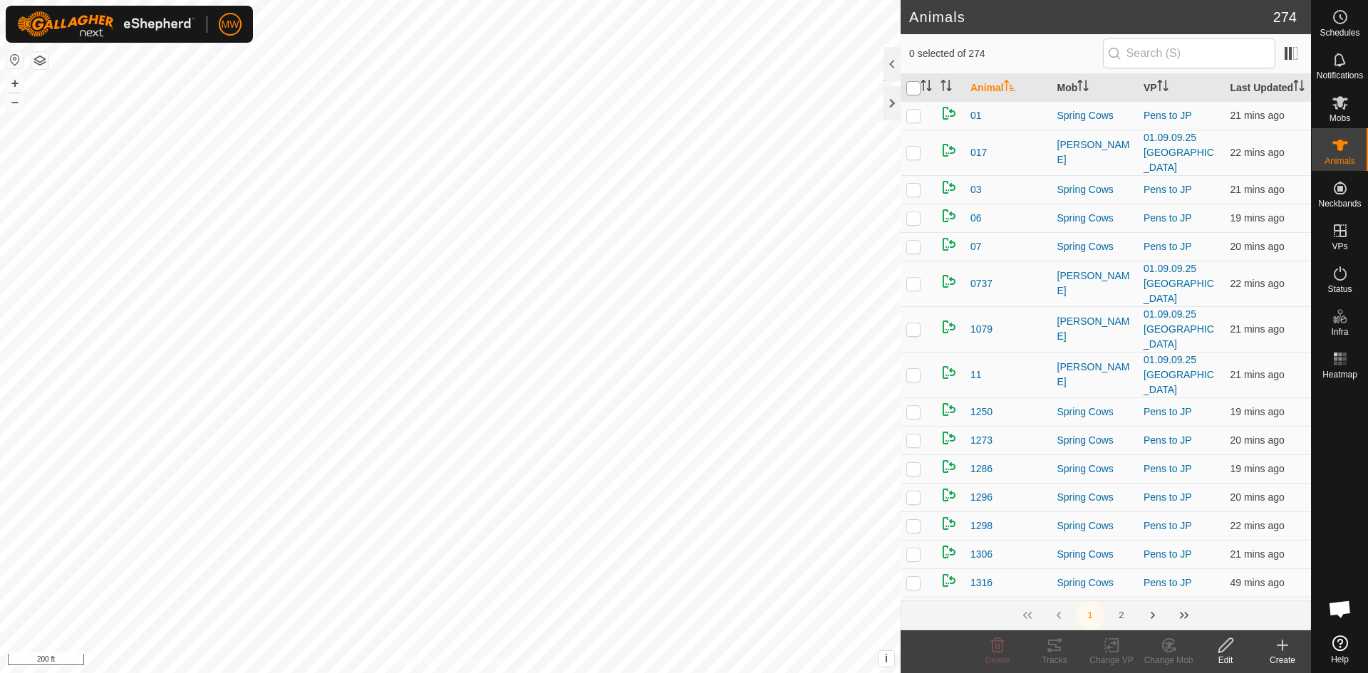
checkbox input "true"
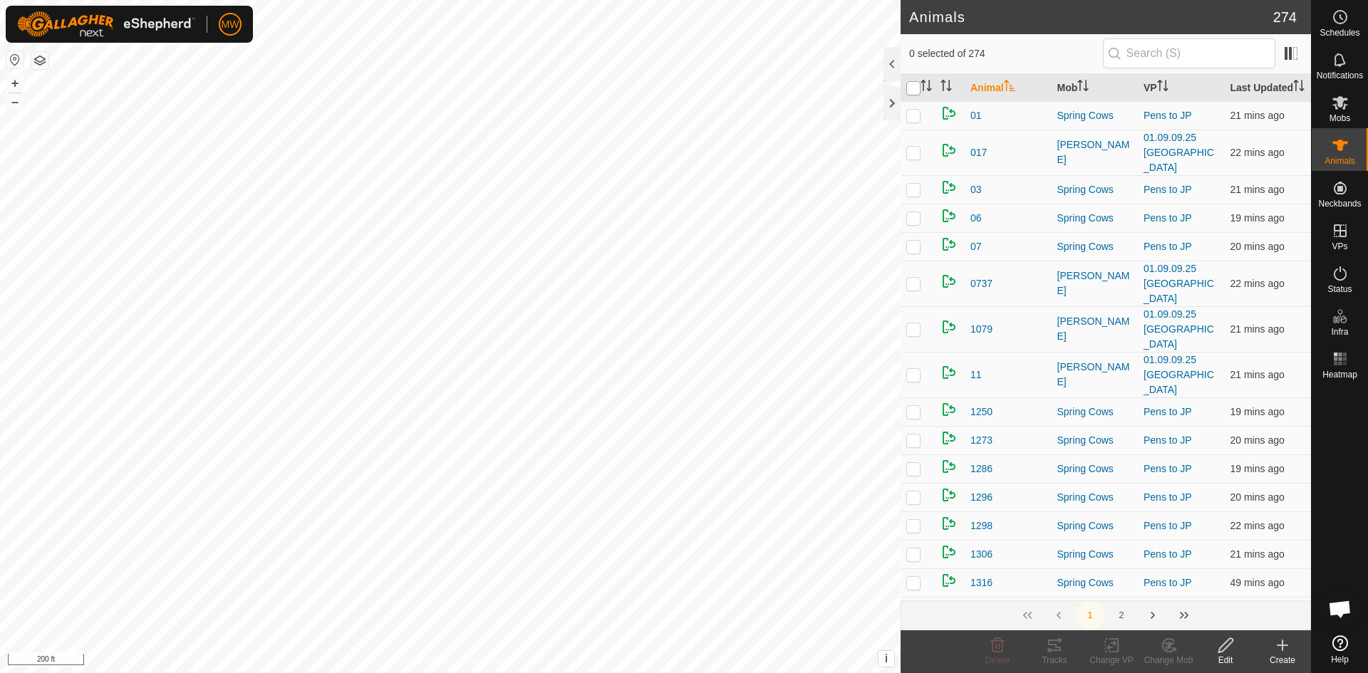
checkbox input "true"
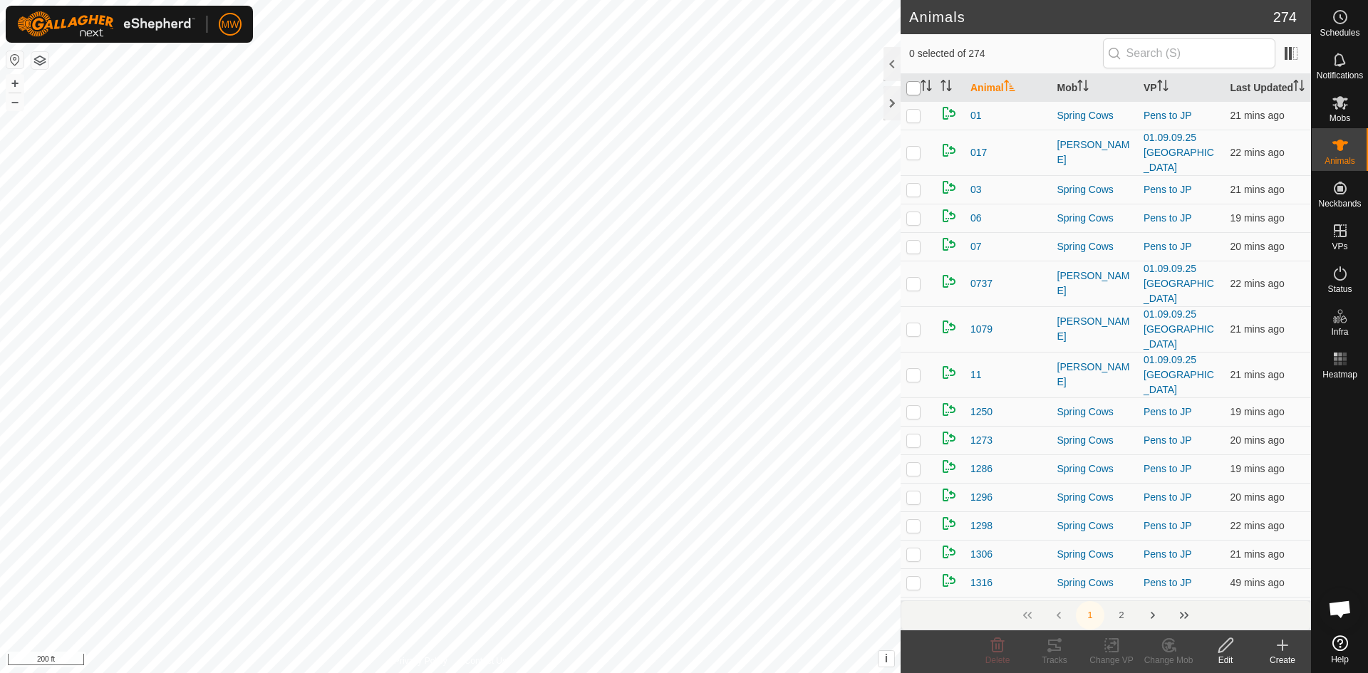
checkbox input "true"
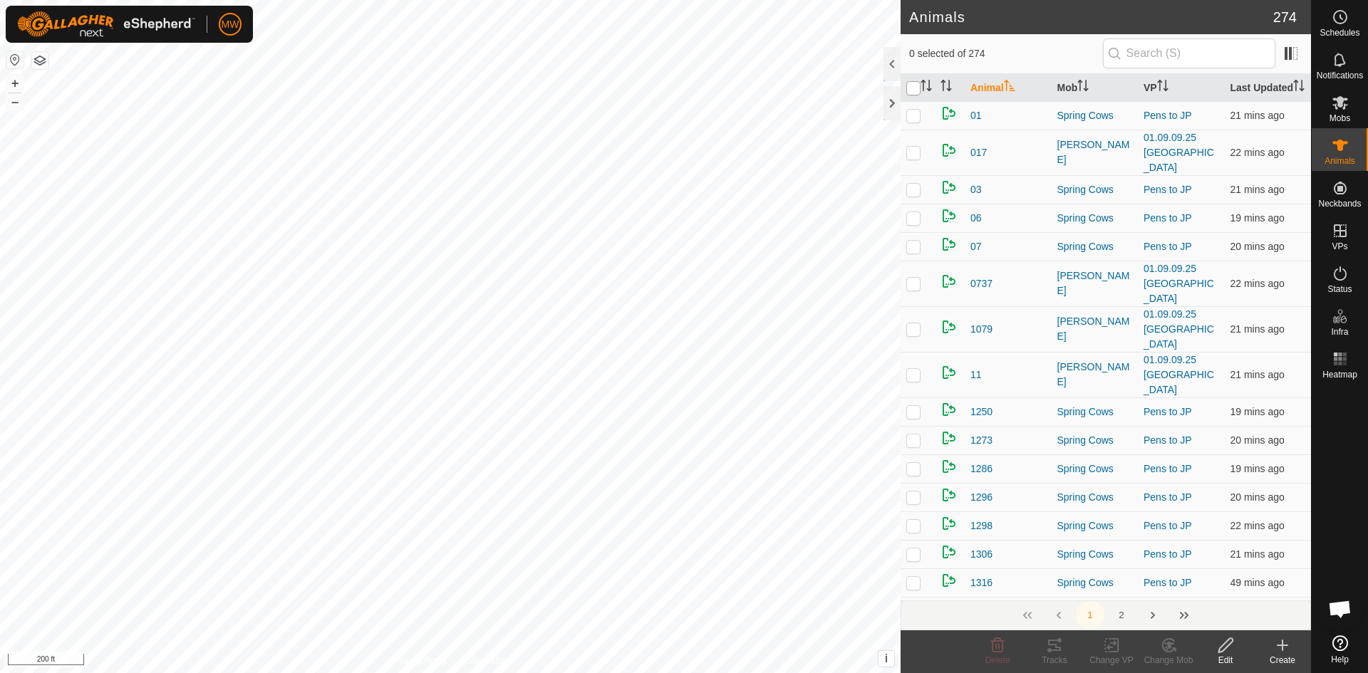
checkbox input "true"
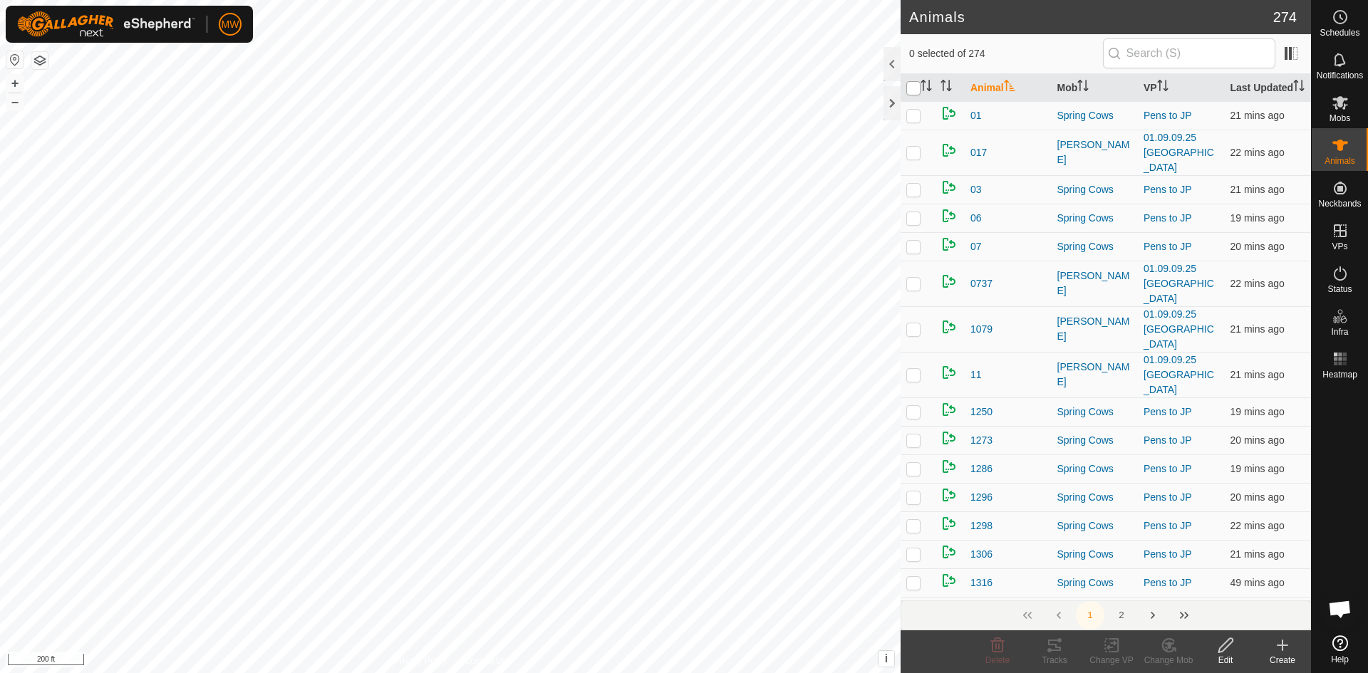
checkbox input "true"
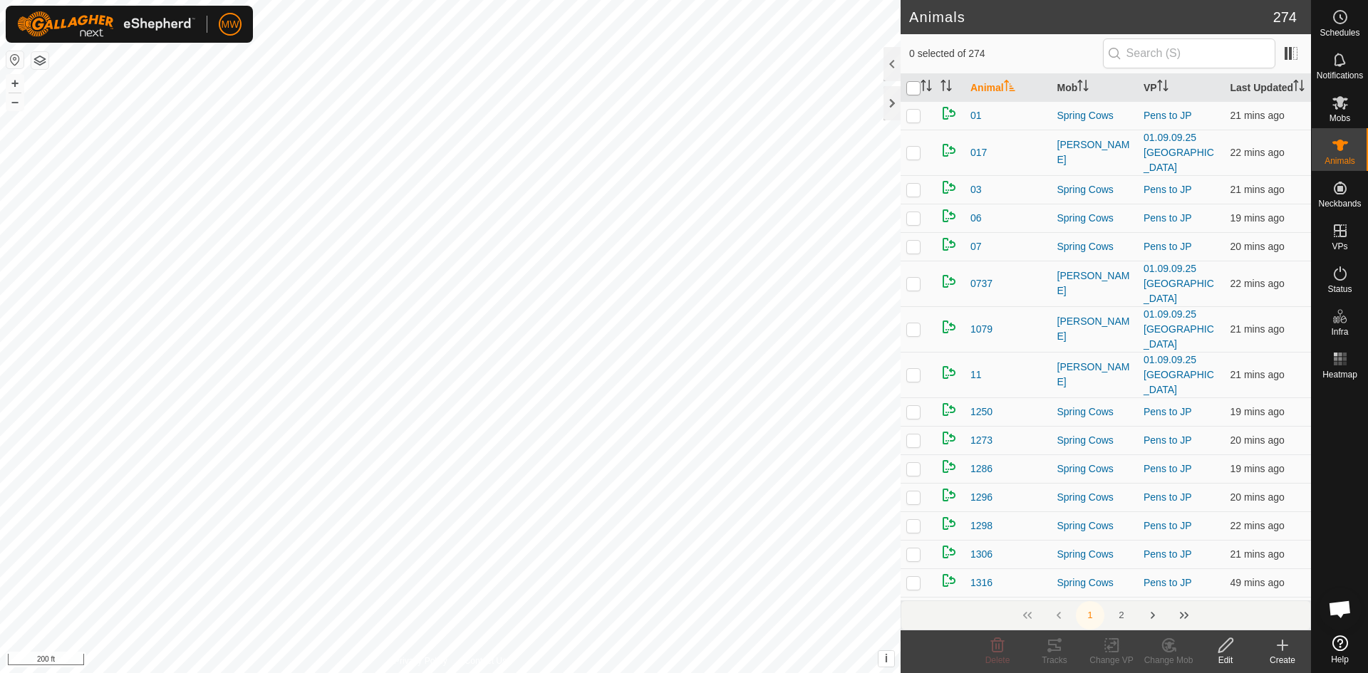
checkbox input "true"
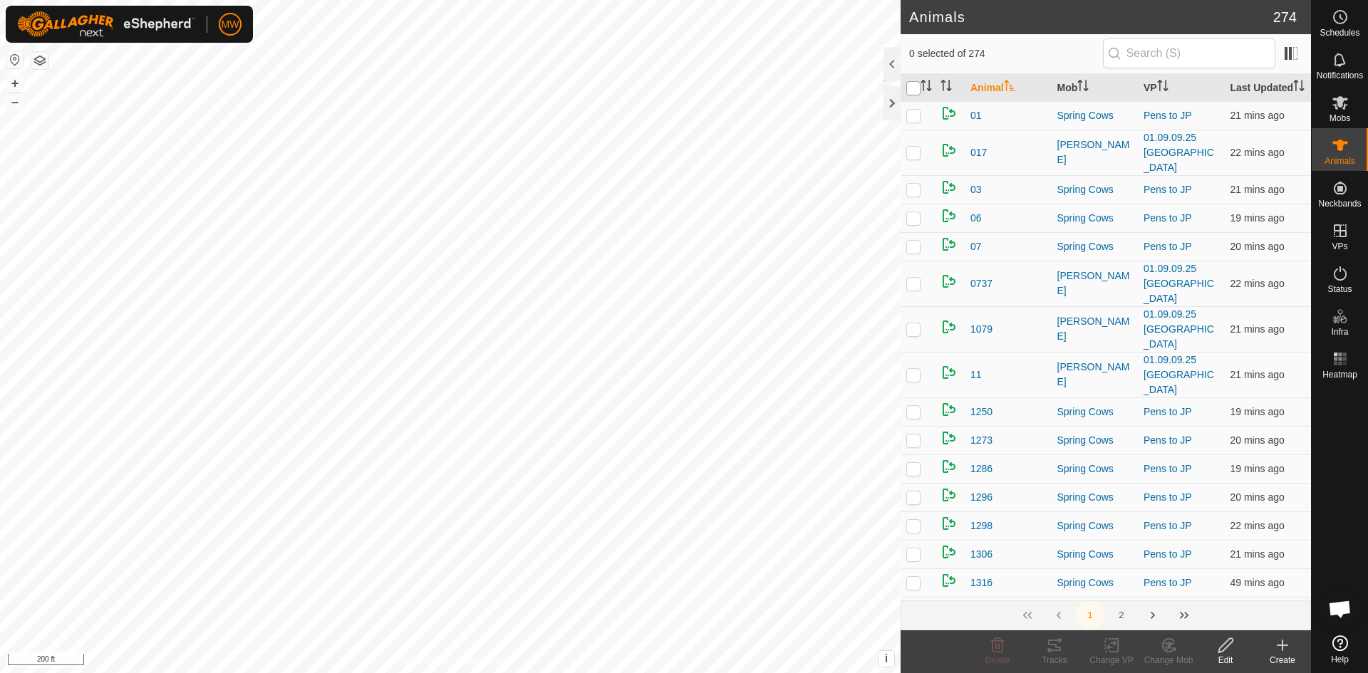
checkbox input "true"
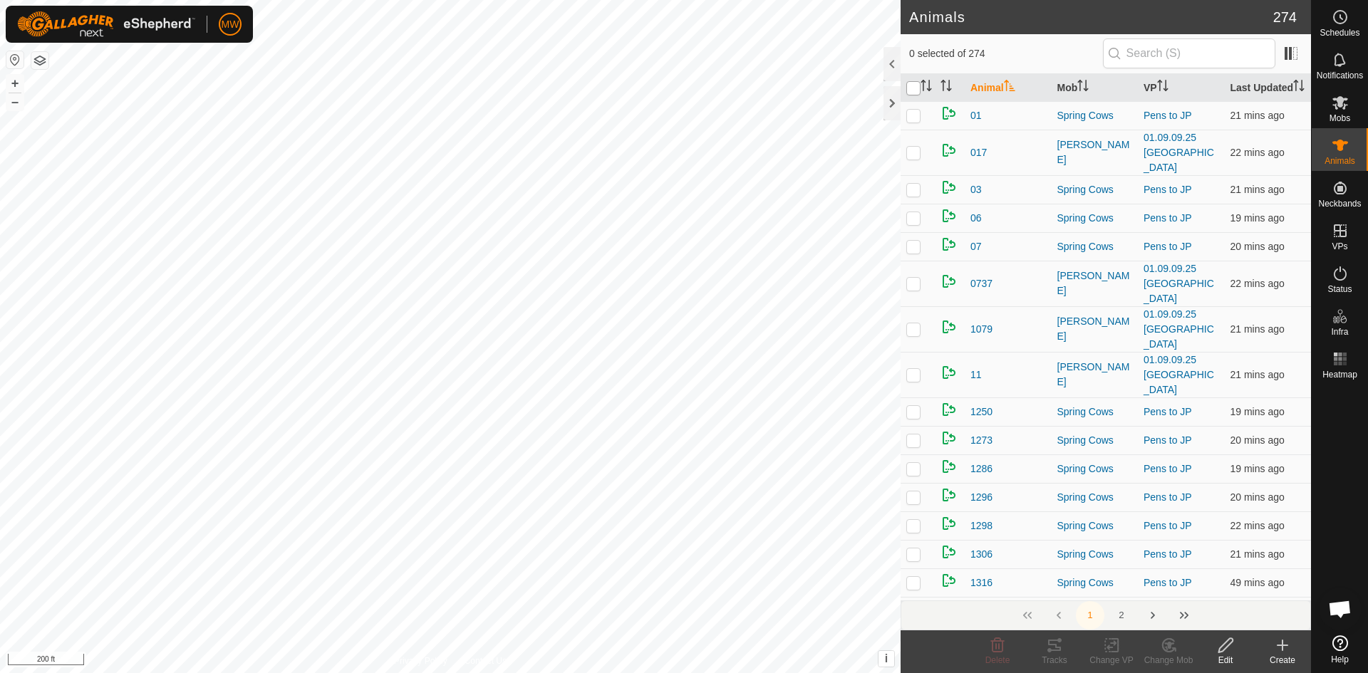
checkbox input "true"
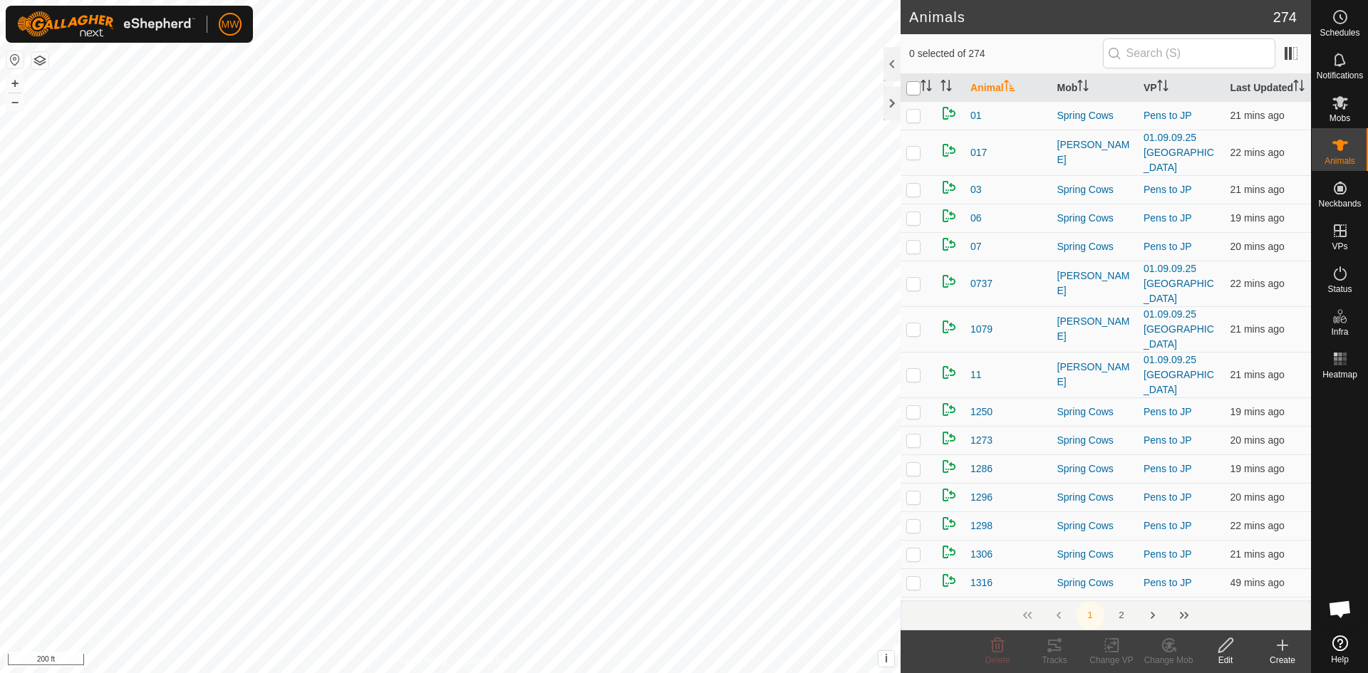
checkbox input "true"
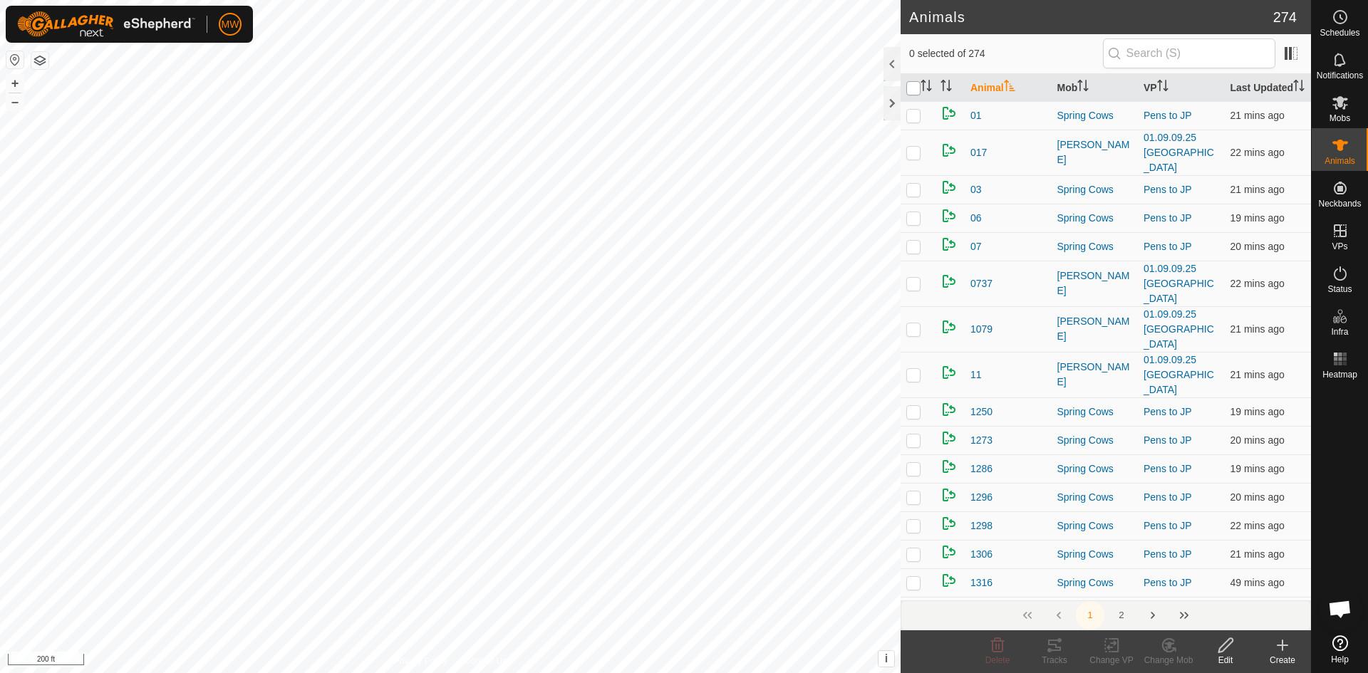
checkbox input "true"
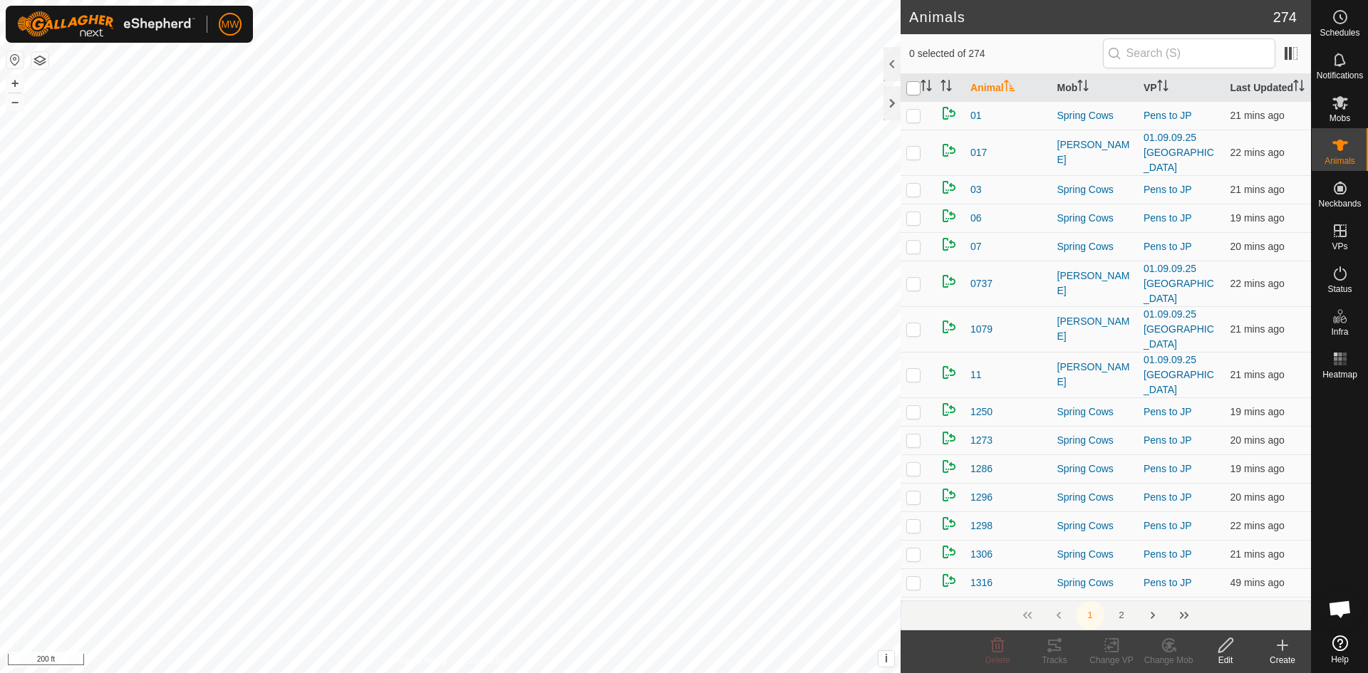
checkbox input "true"
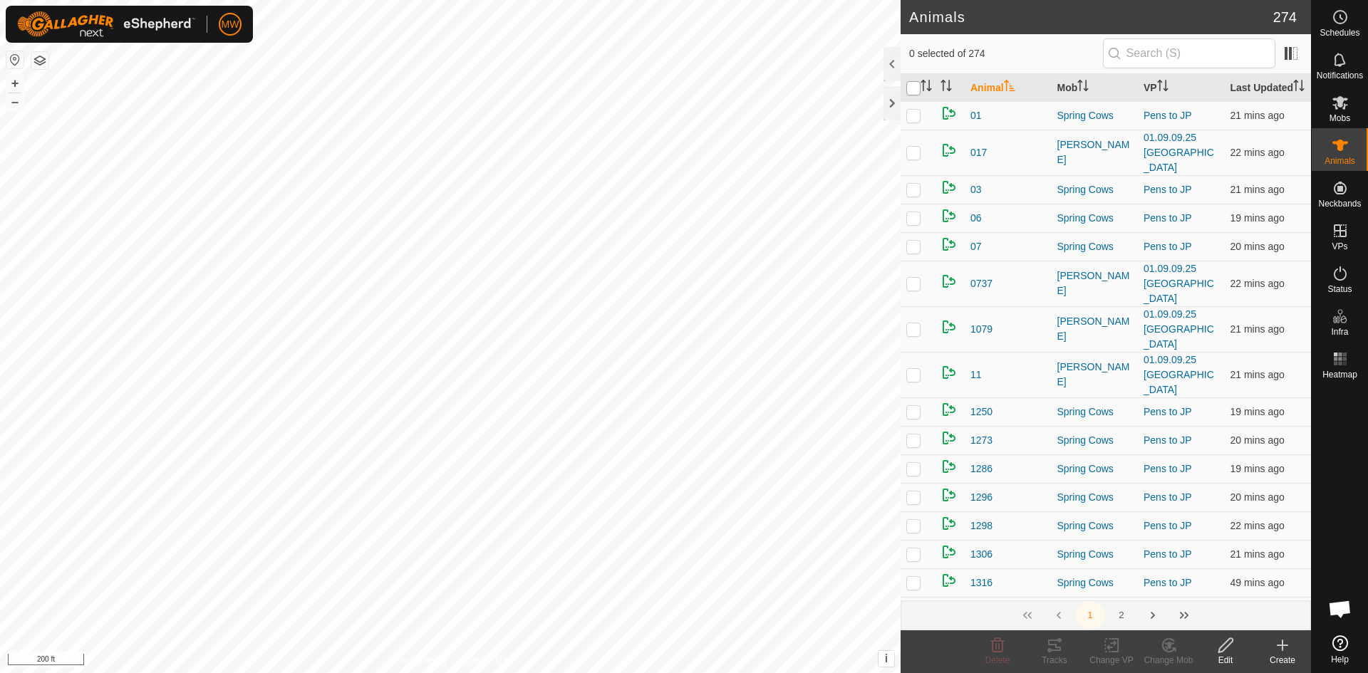
checkbox input "true"
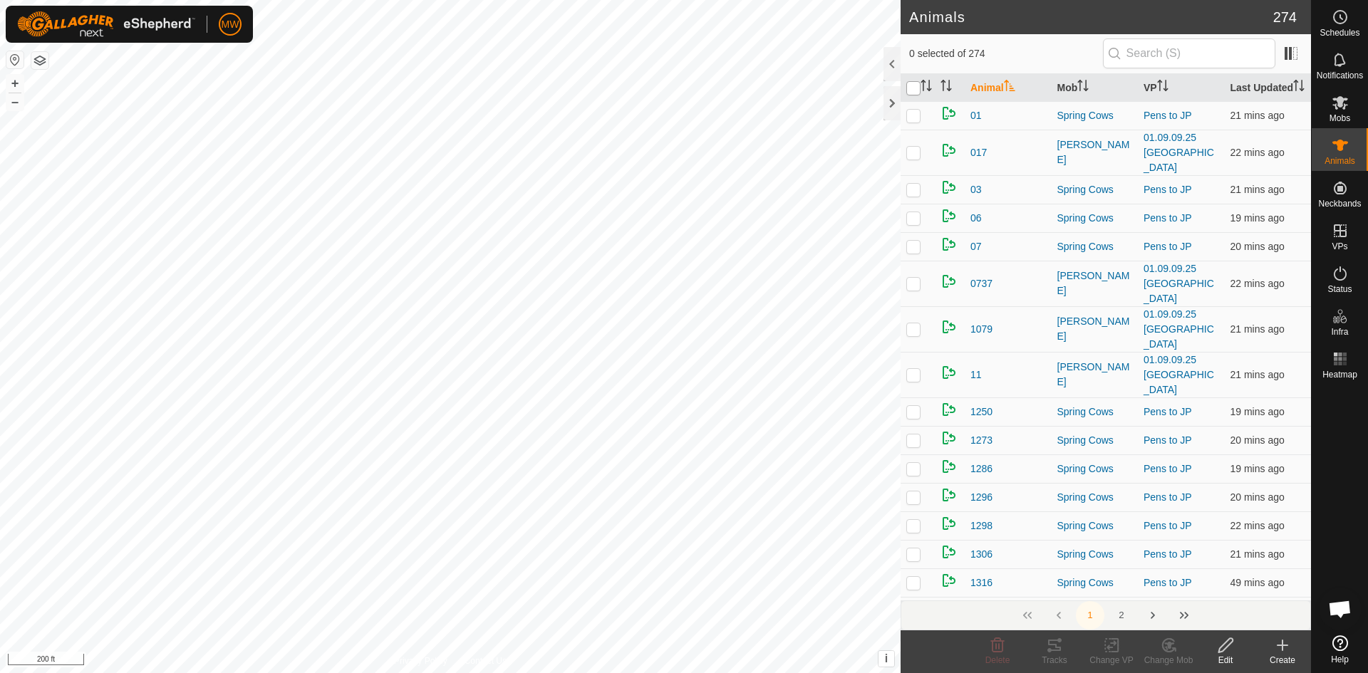
checkbox input "true"
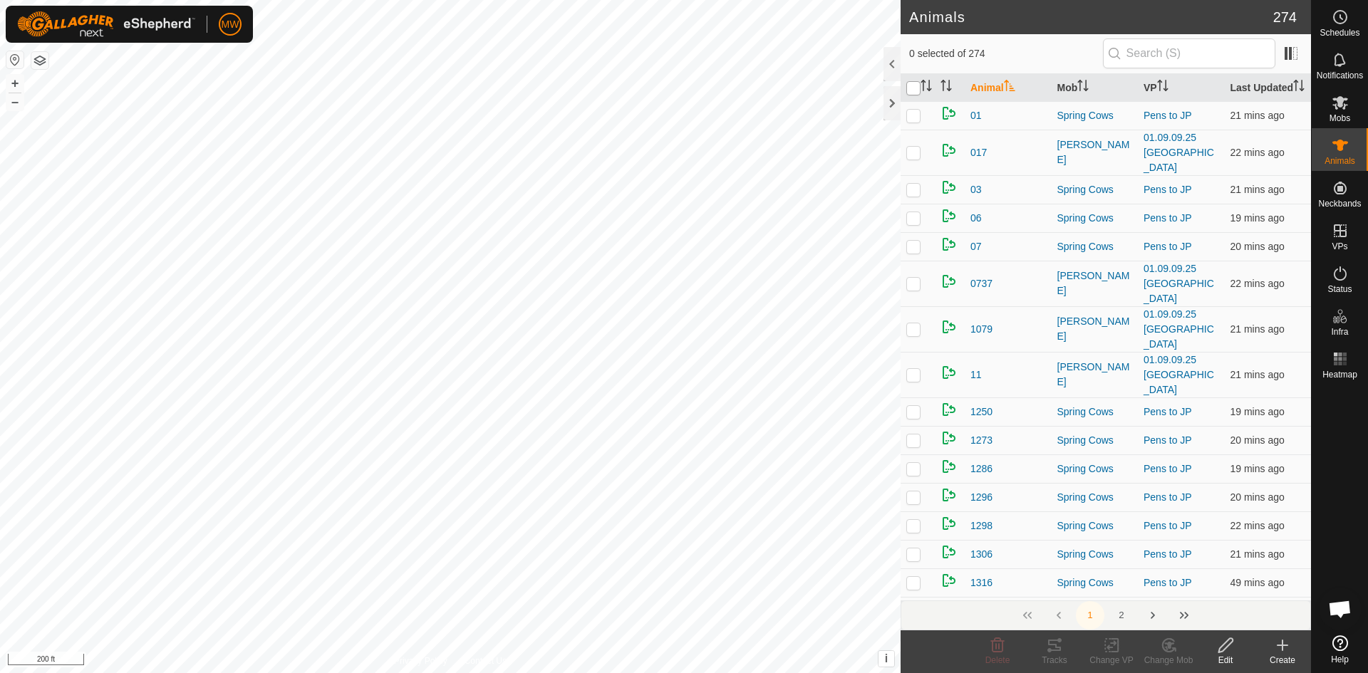
checkbox input "true"
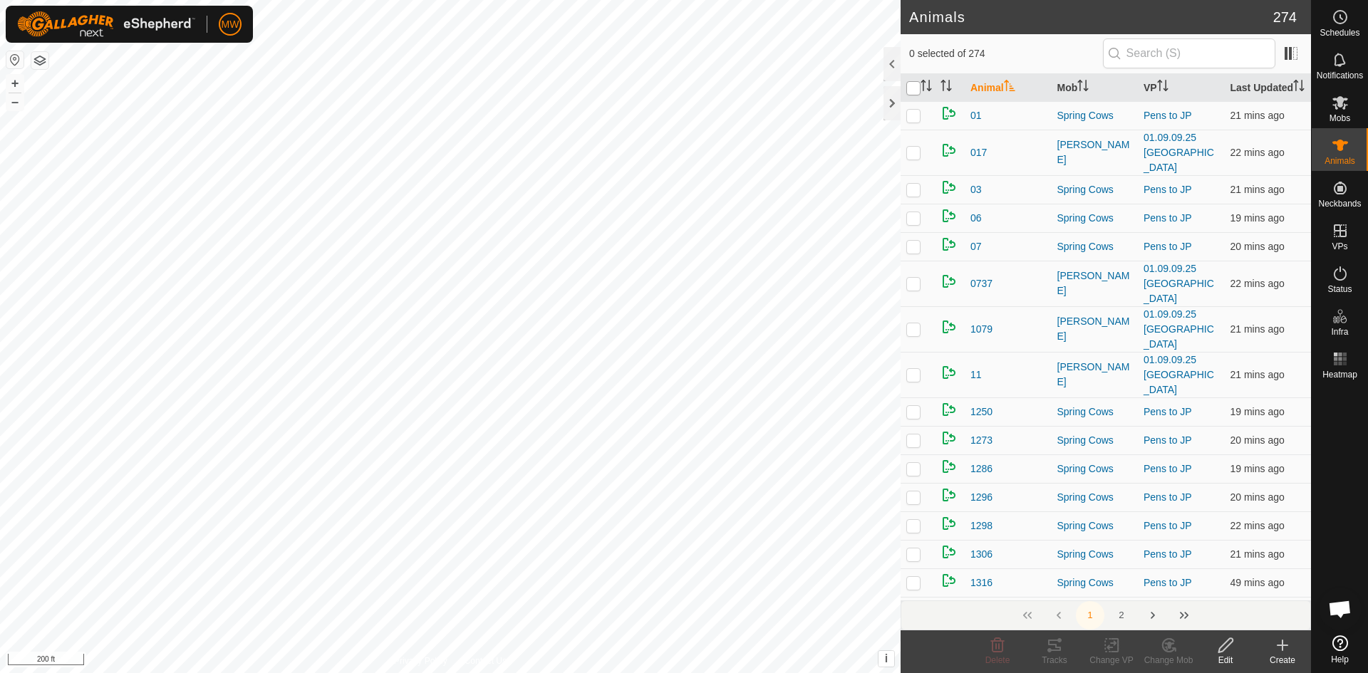
checkbox input "true"
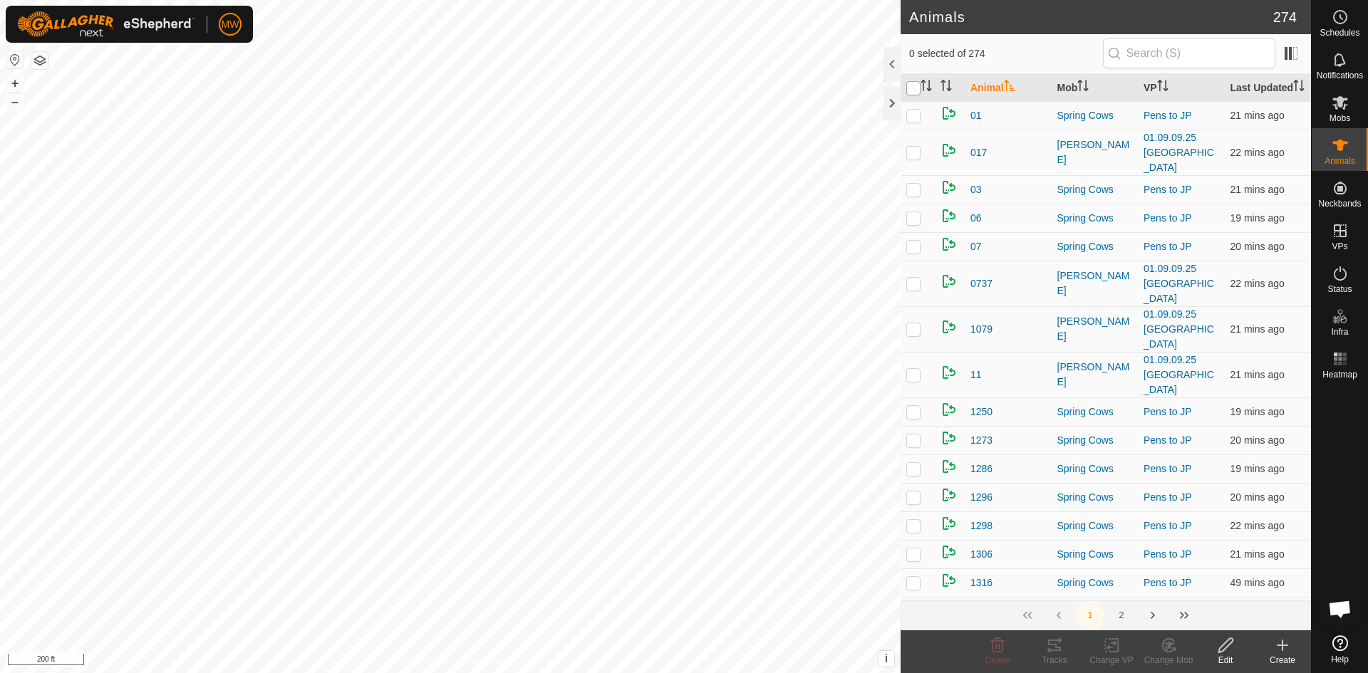
checkbox input "true"
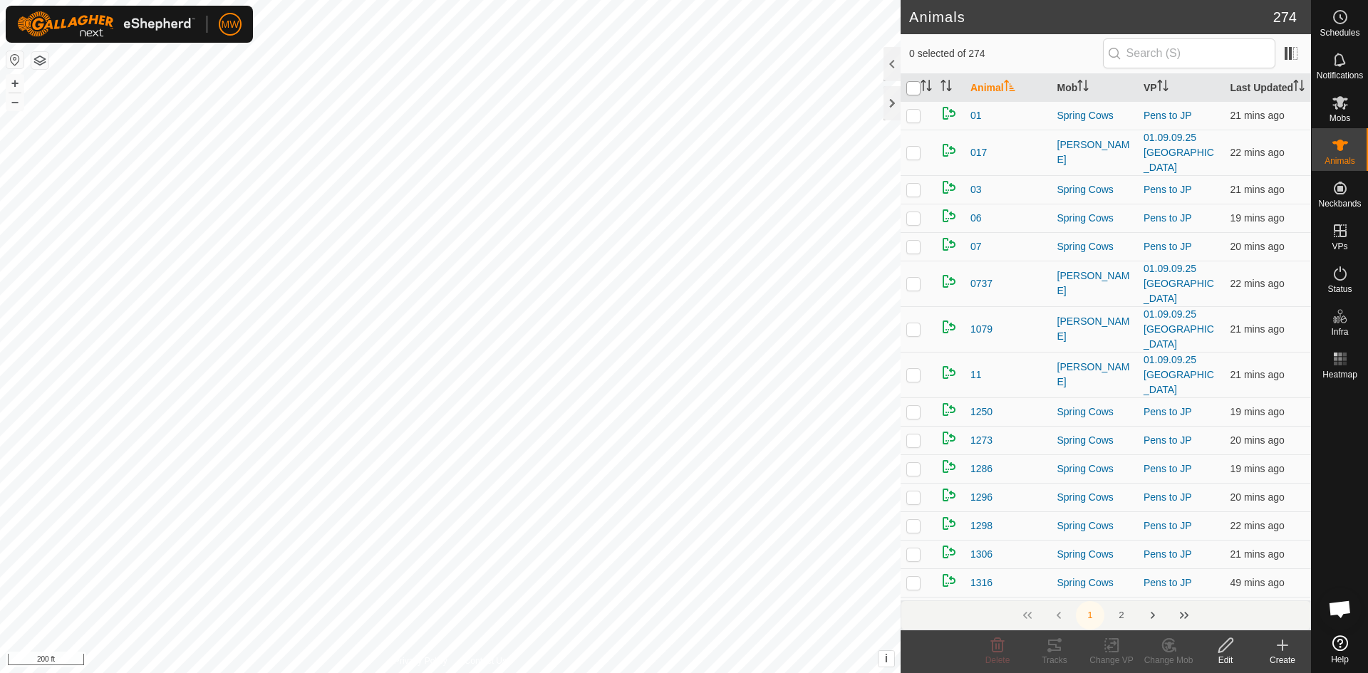
checkbox input "true"
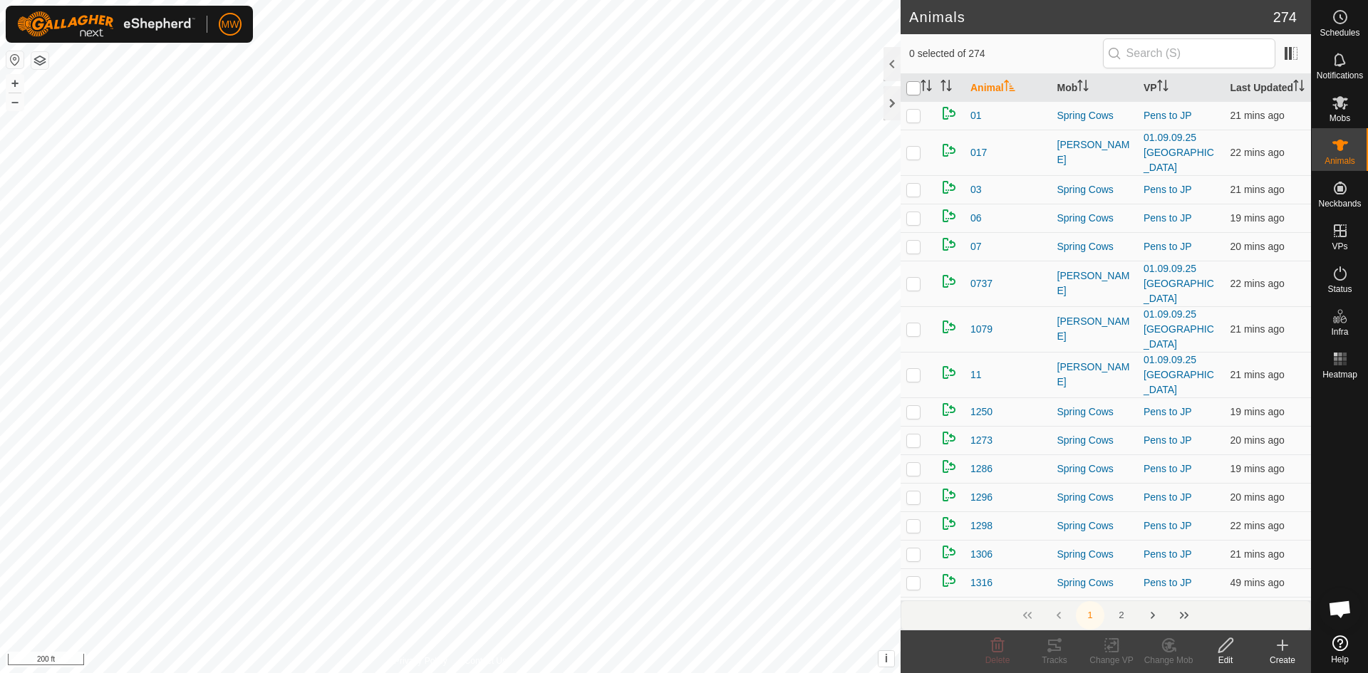
checkbox input "true"
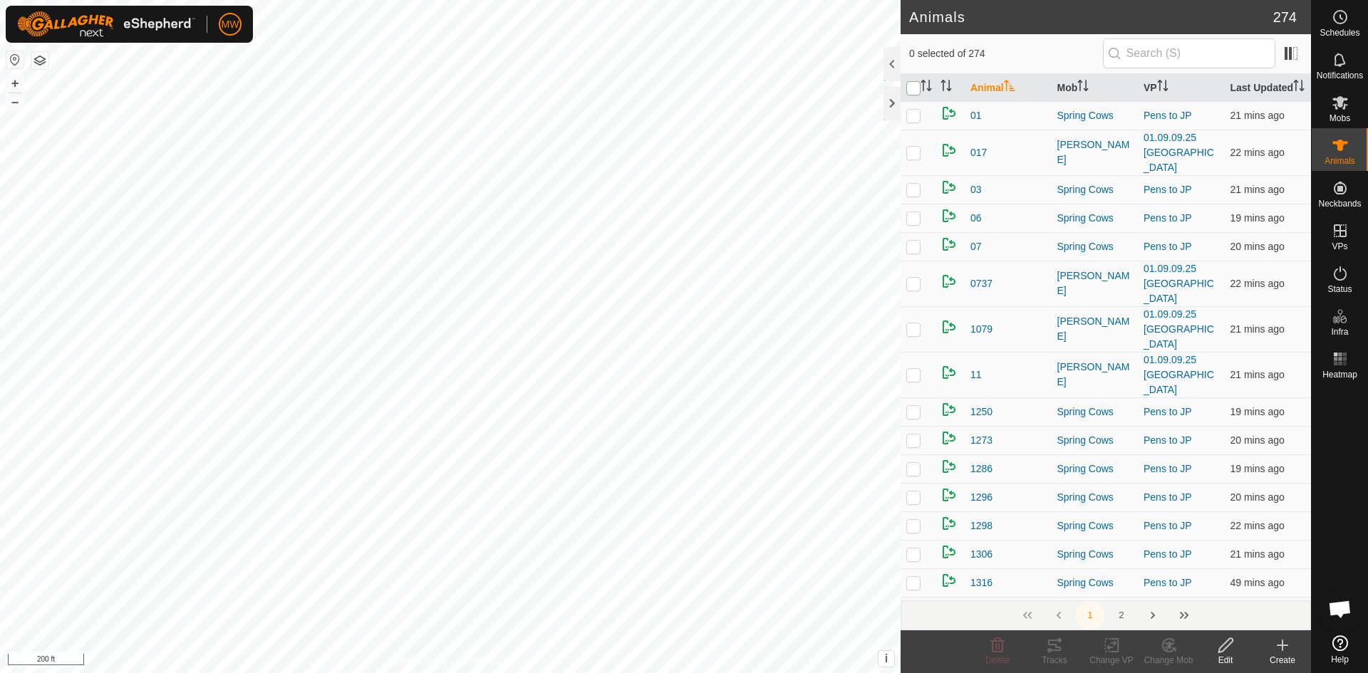
checkbox input "true"
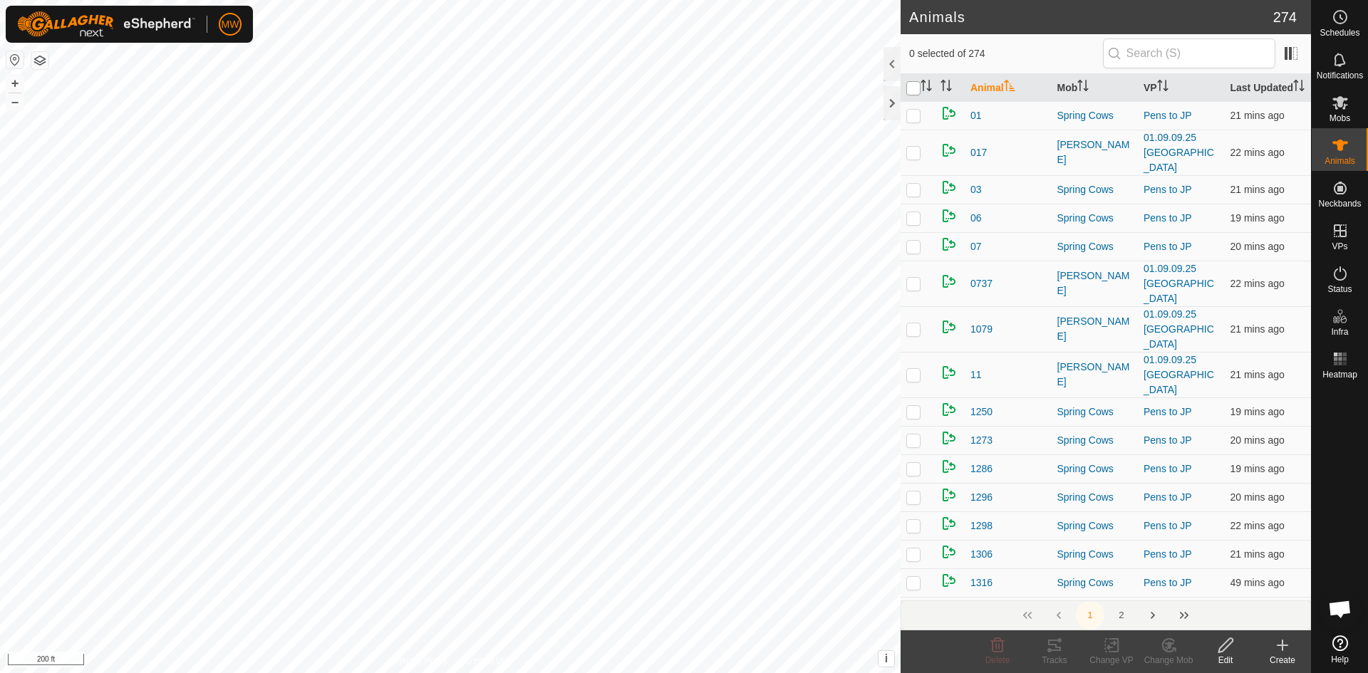
checkbox input "true"
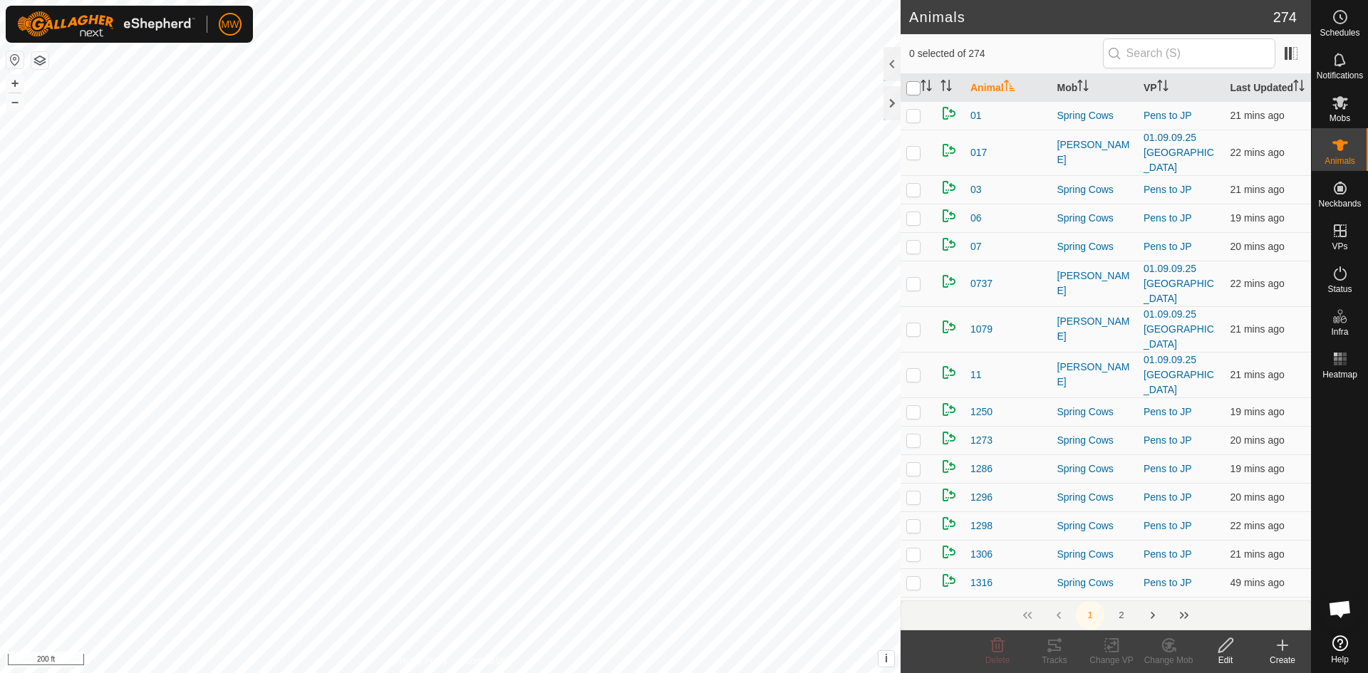
checkbox input "true"
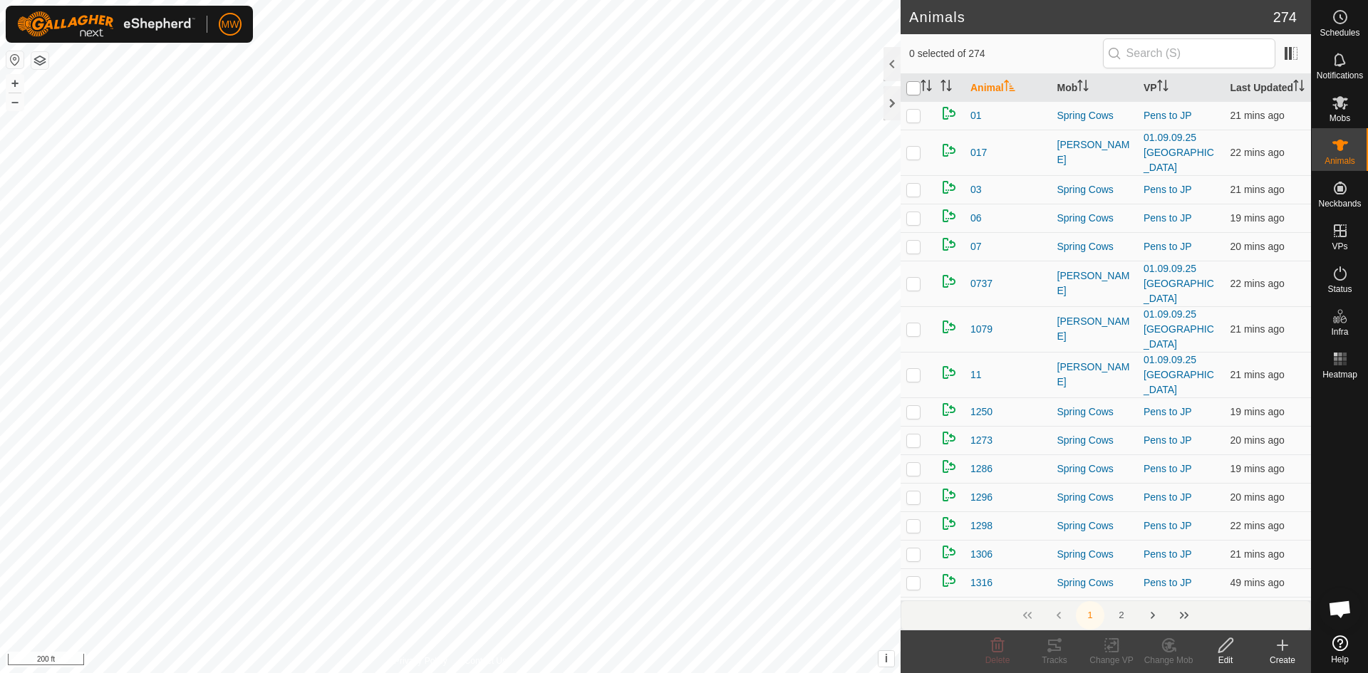
checkbox input "true"
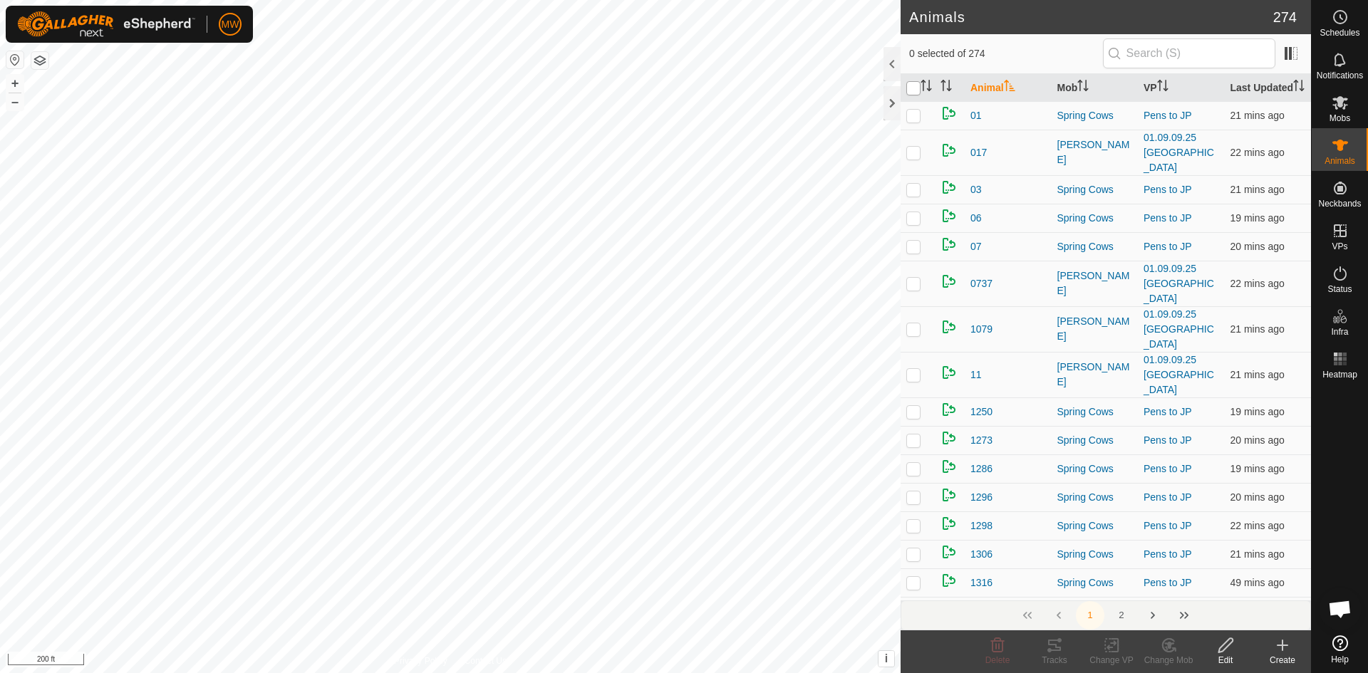
checkbox input "true"
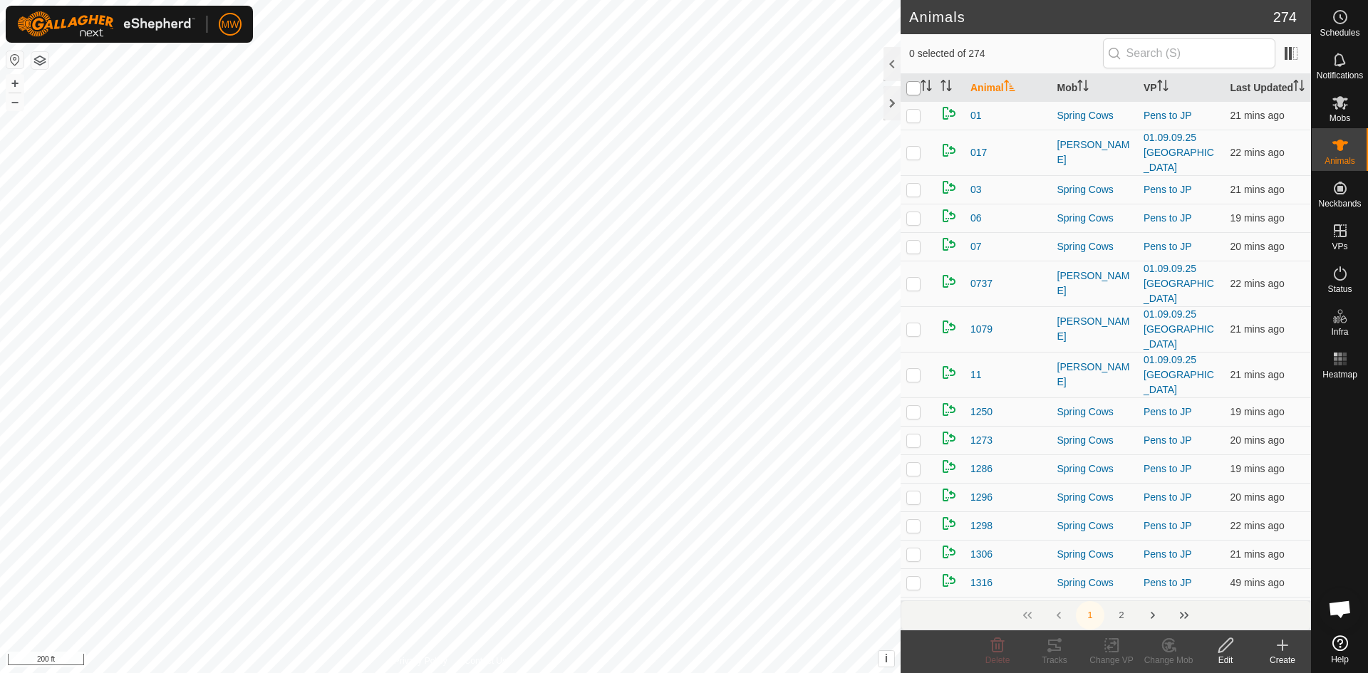
checkbox input "true"
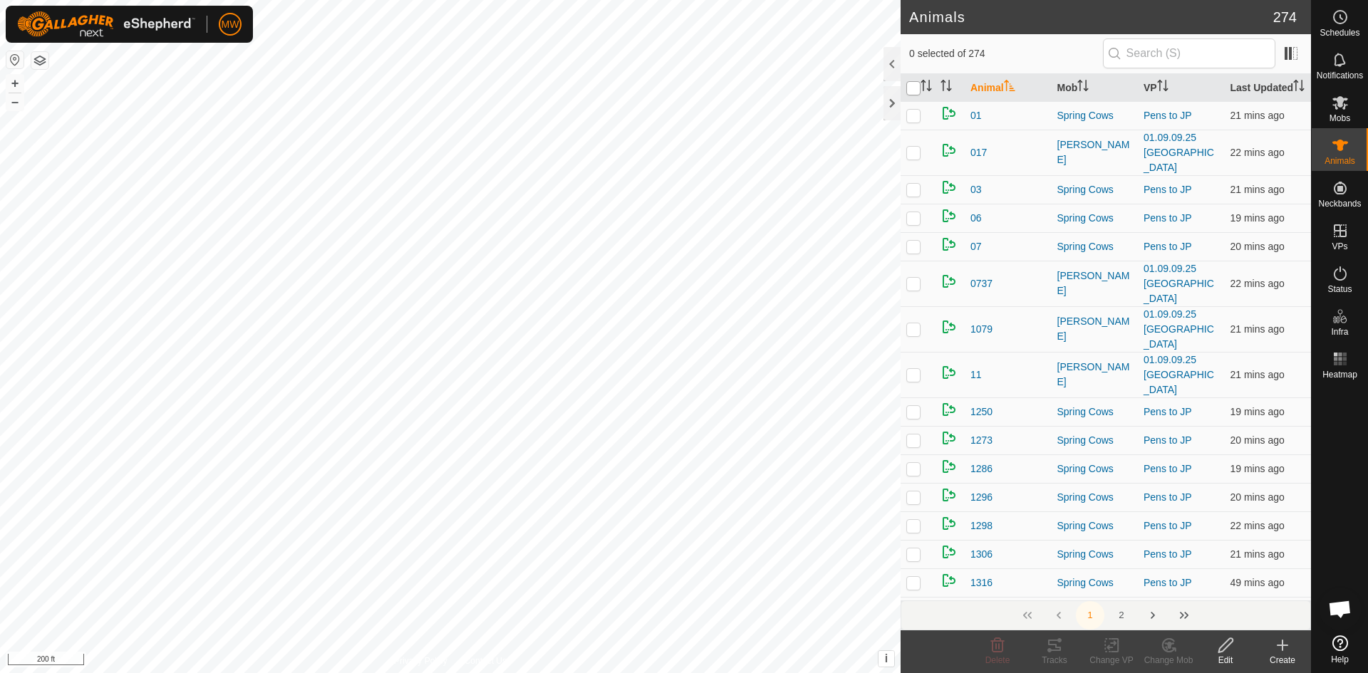
checkbox input "true"
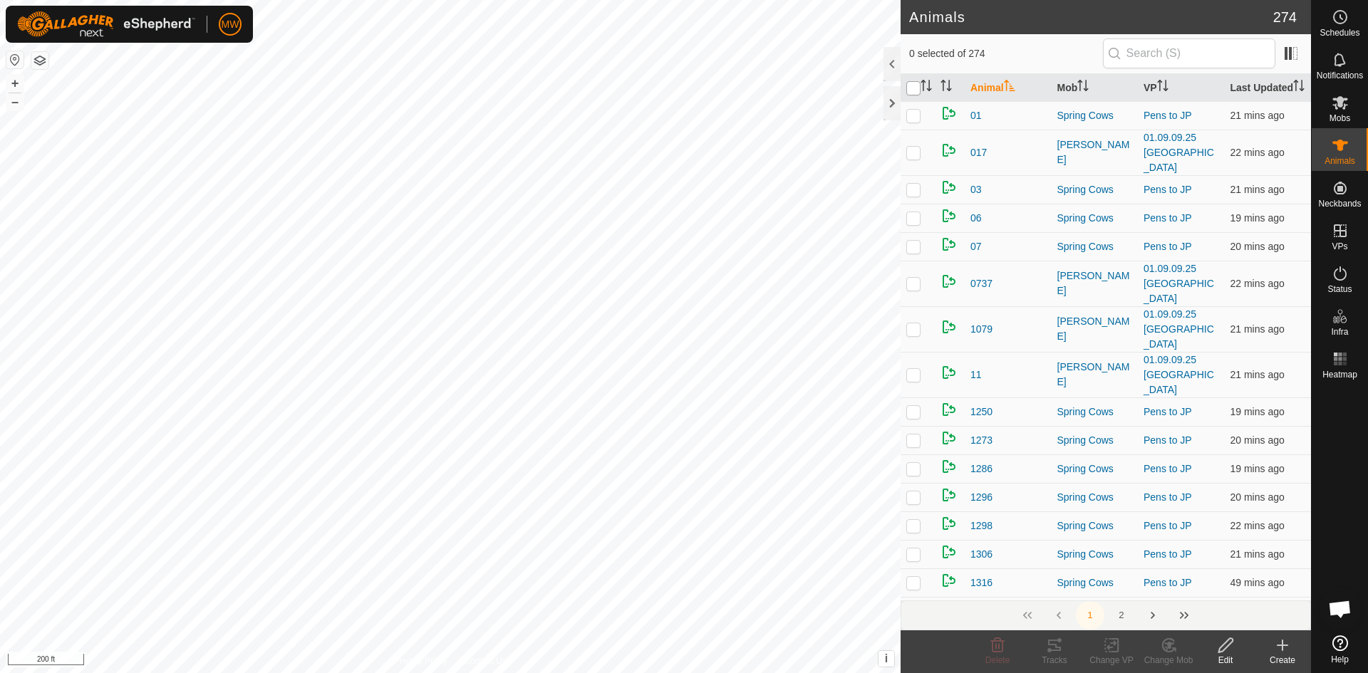
checkbox input "true"
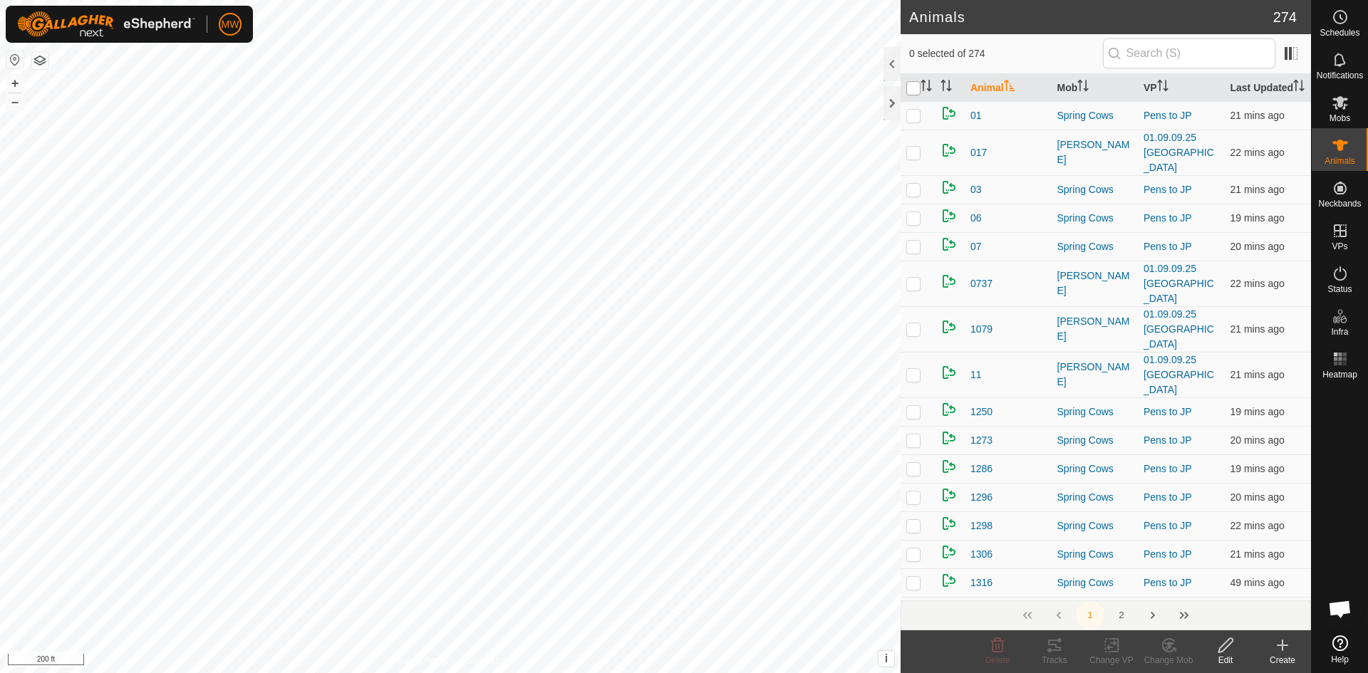
checkbox input "true"
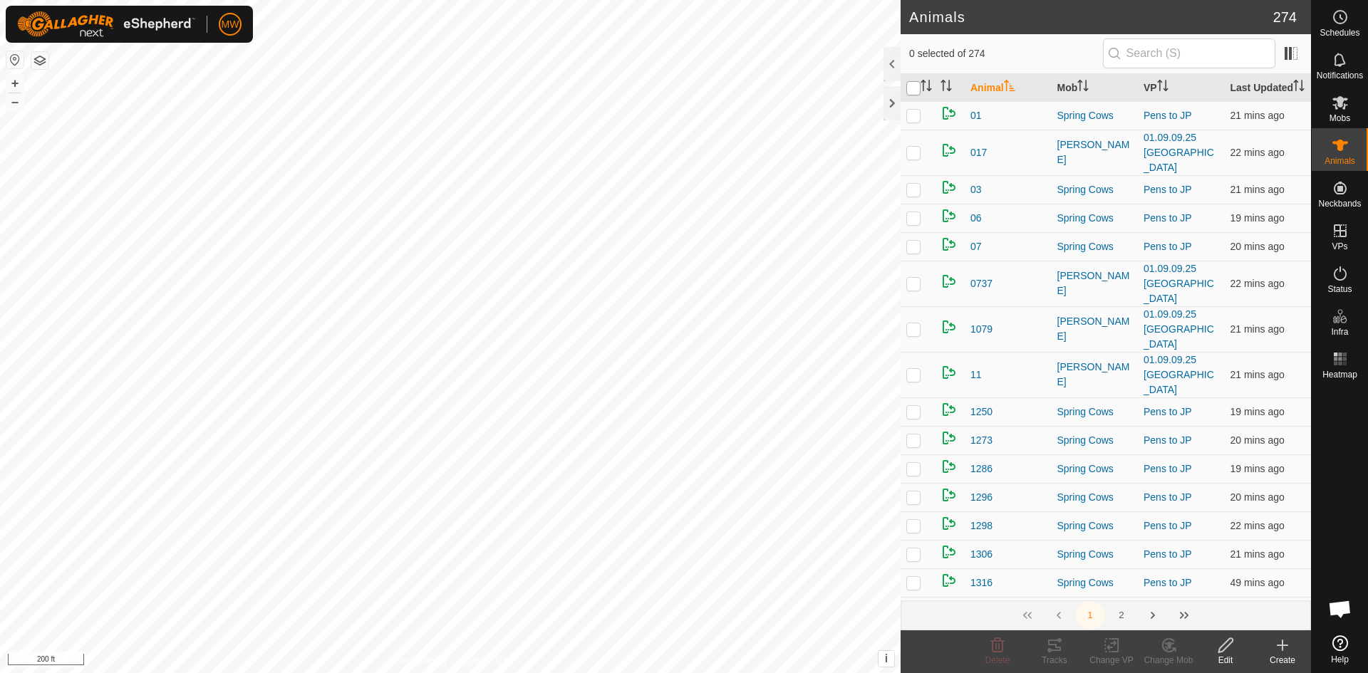
checkbox input "true"
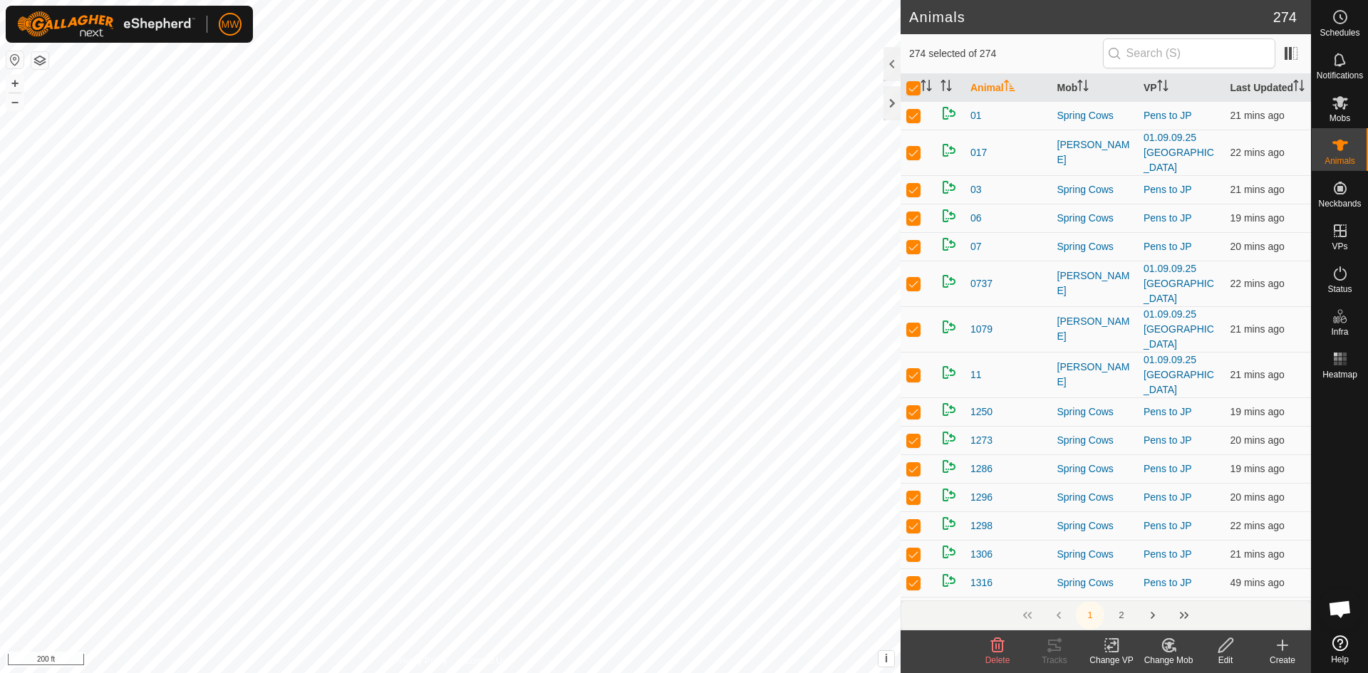
click at [1112, 647] on icon at bounding box center [1112, 645] width 18 height 17
click at [1135, 585] on link "Choose VP..." at bounding box center [1153, 584] width 141 height 28
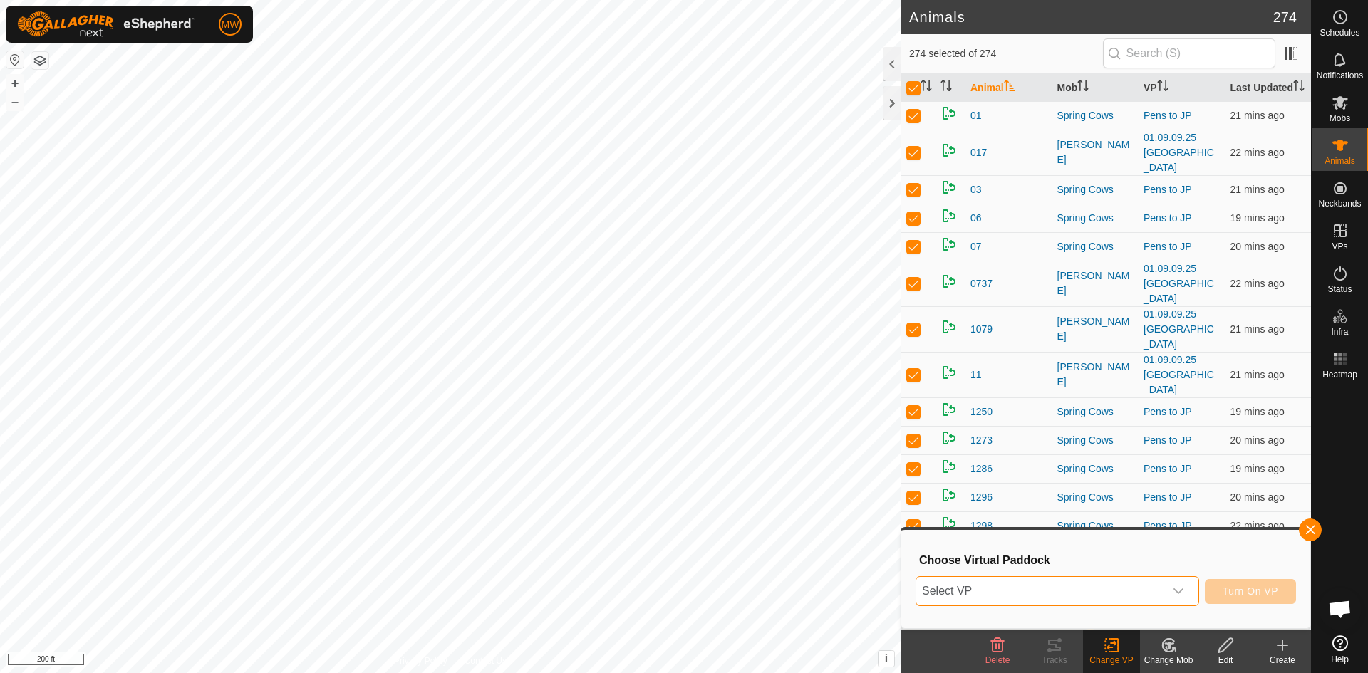
click at [1091, 590] on span "Select VP" at bounding box center [1040, 591] width 248 height 28
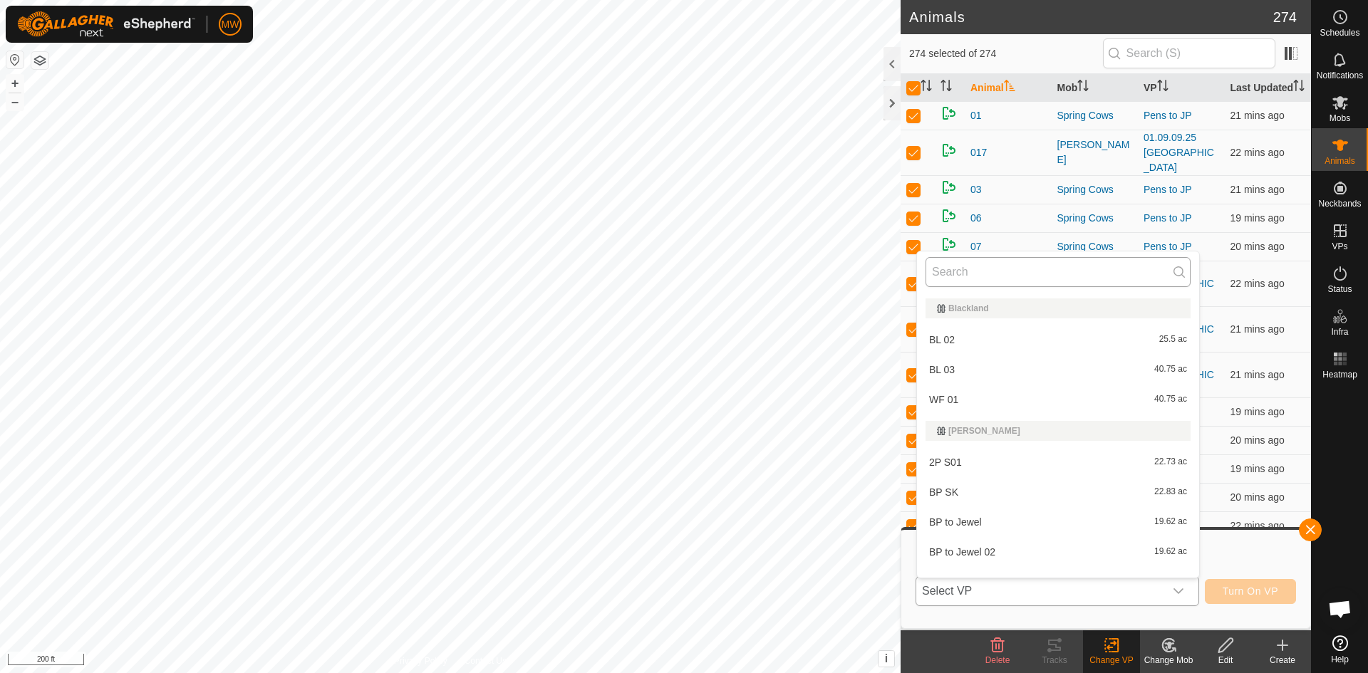
click at [941, 271] on input "text" at bounding box center [1057, 272] width 265 height 30
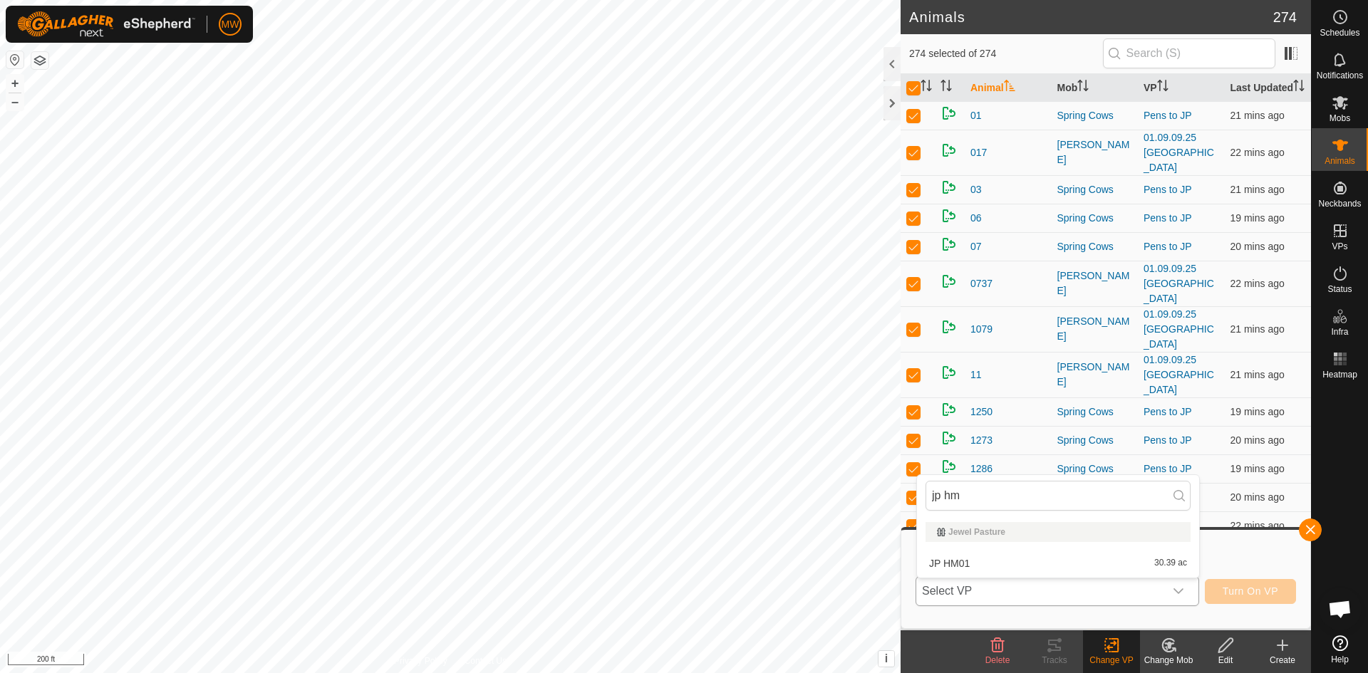
click at [947, 560] on li "JP HM01 30.39 ac" at bounding box center [1058, 563] width 282 height 28
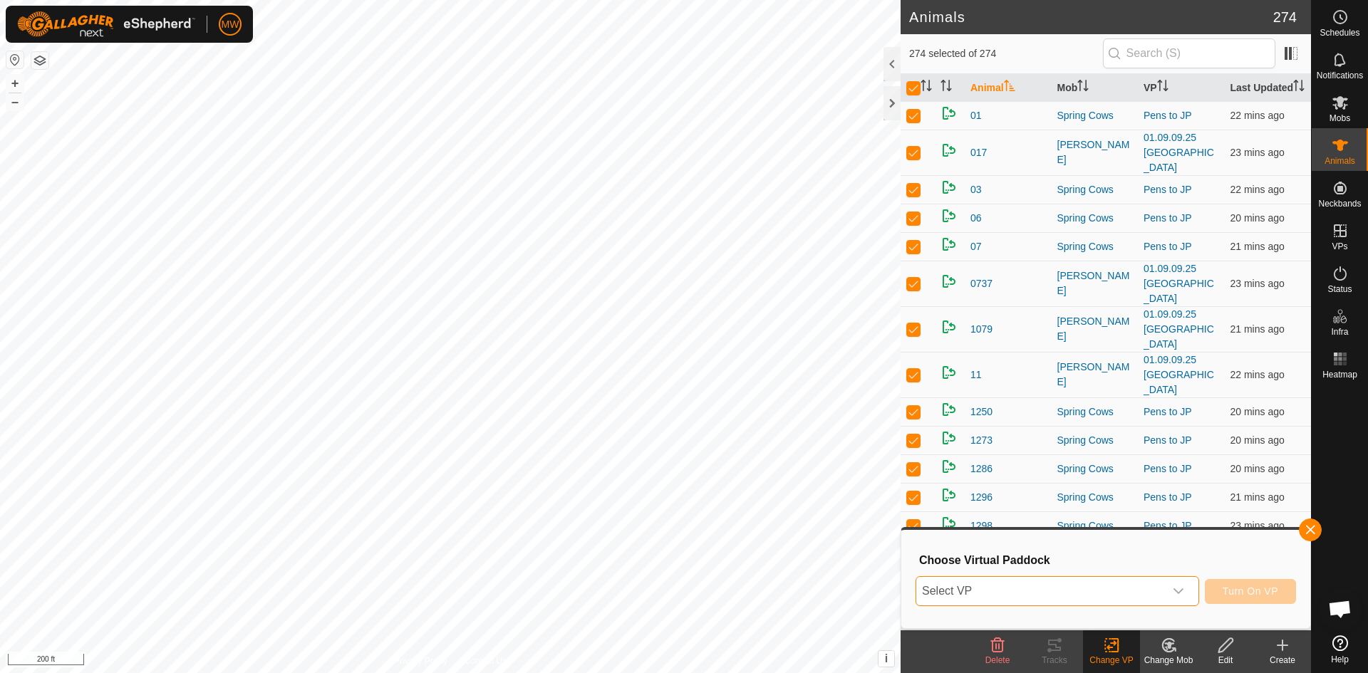
click at [1241, 596] on span "Turn On VP" at bounding box center [1250, 591] width 56 height 11
